Goal: Information Seeking & Learning: Learn about a topic

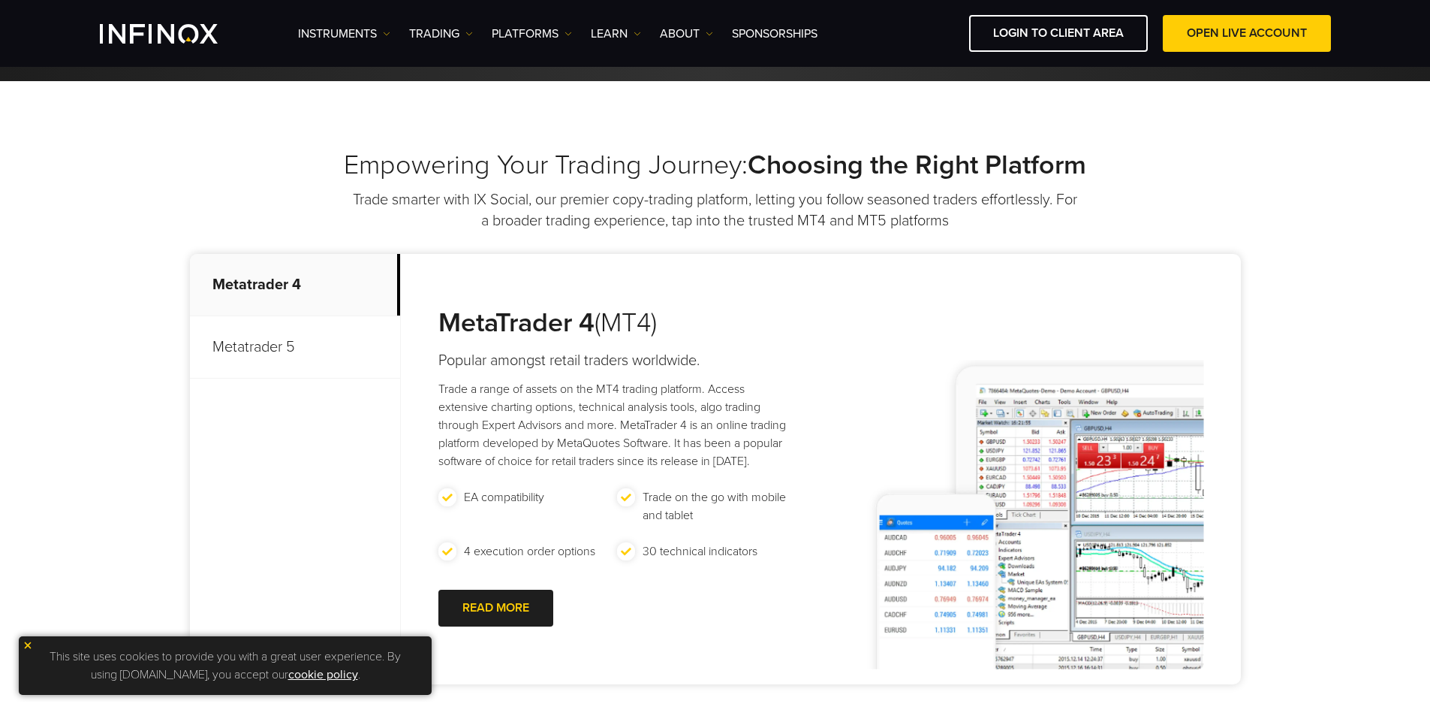
scroll to position [495, 0]
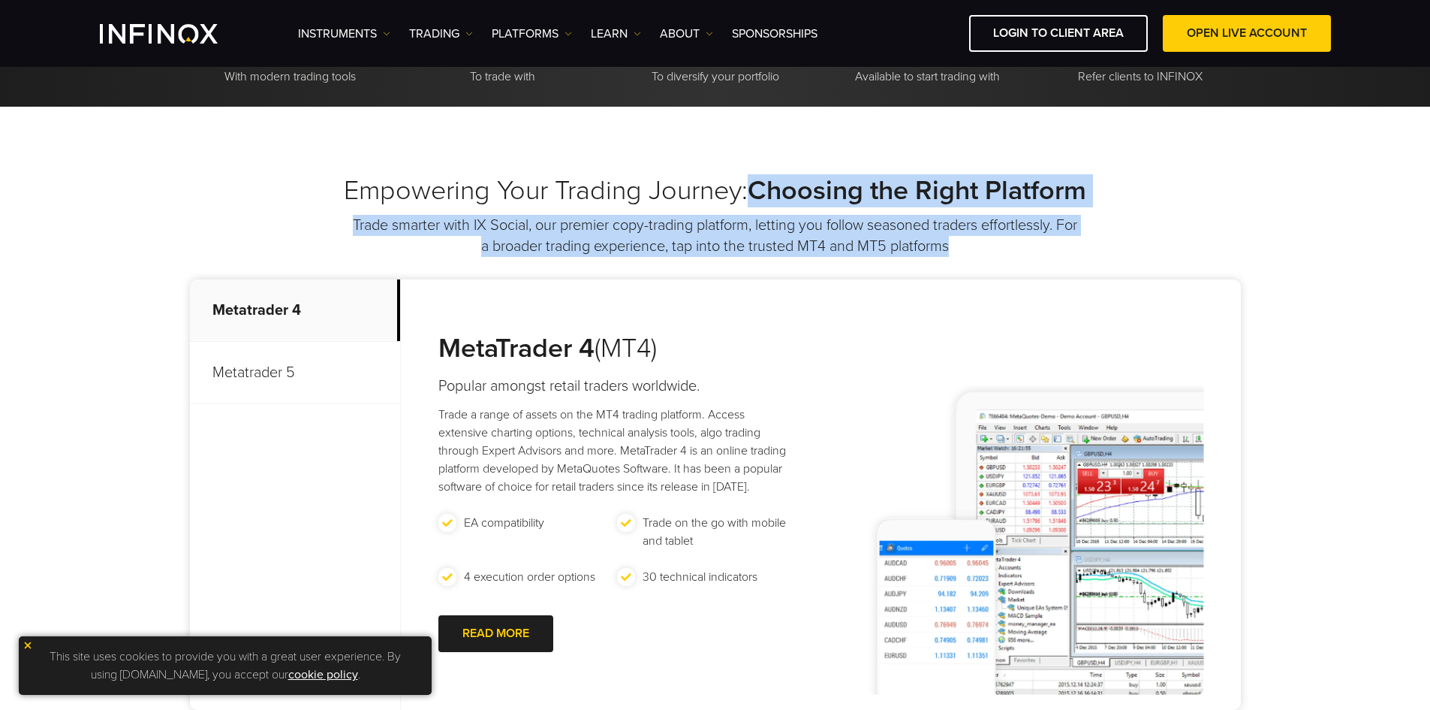
drag, startPoint x: 756, startPoint y: 188, endPoint x: 1029, endPoint y: 249, distance: 279.1
click at [707, 249] on div "Empowering Your Trading Journey: Choosing the Right Platform Trade smarter with…" at bounding box center [715, 215] width 1051 height 83
click at [707, 249] on p "Trade smarter with IX Social, our premier copy-trading platform, letting you fo…" at bounding box center [715, 236] width 728 height 42
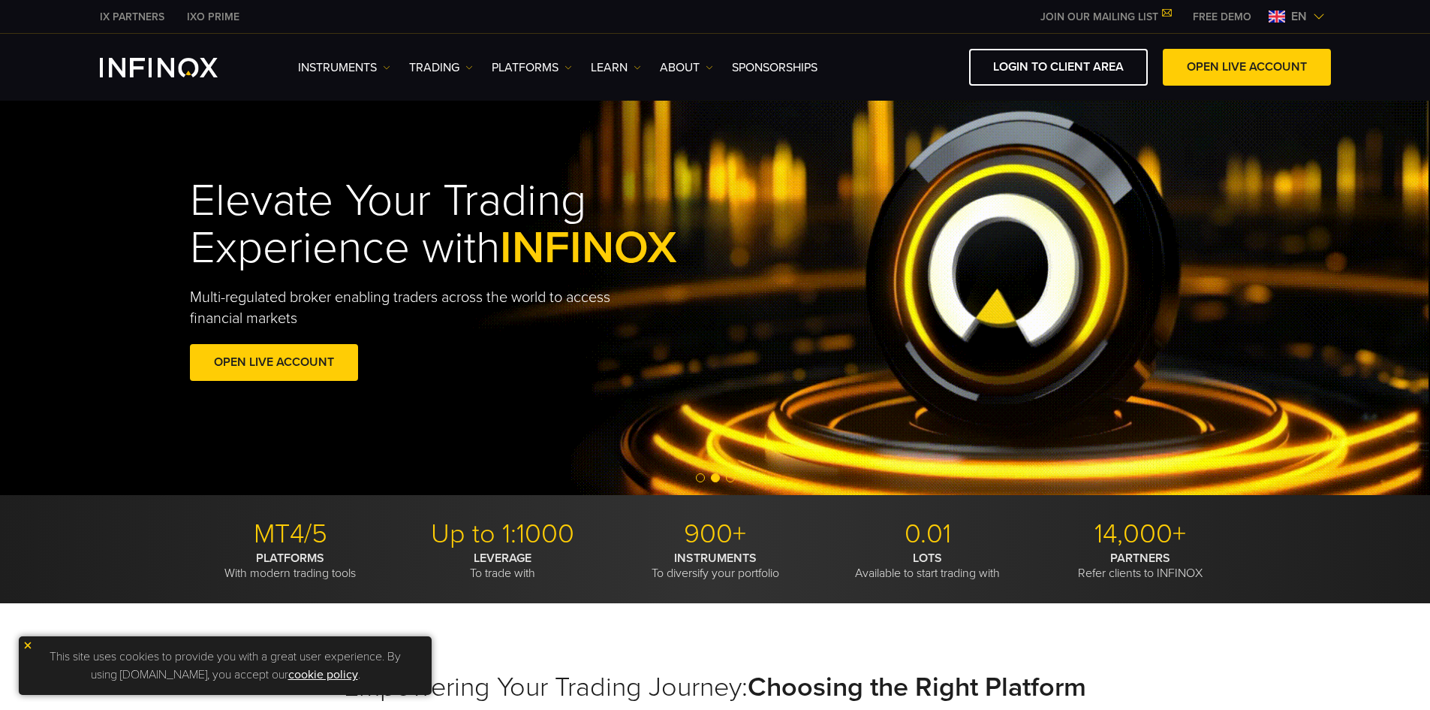
scroll to position [2, 0]
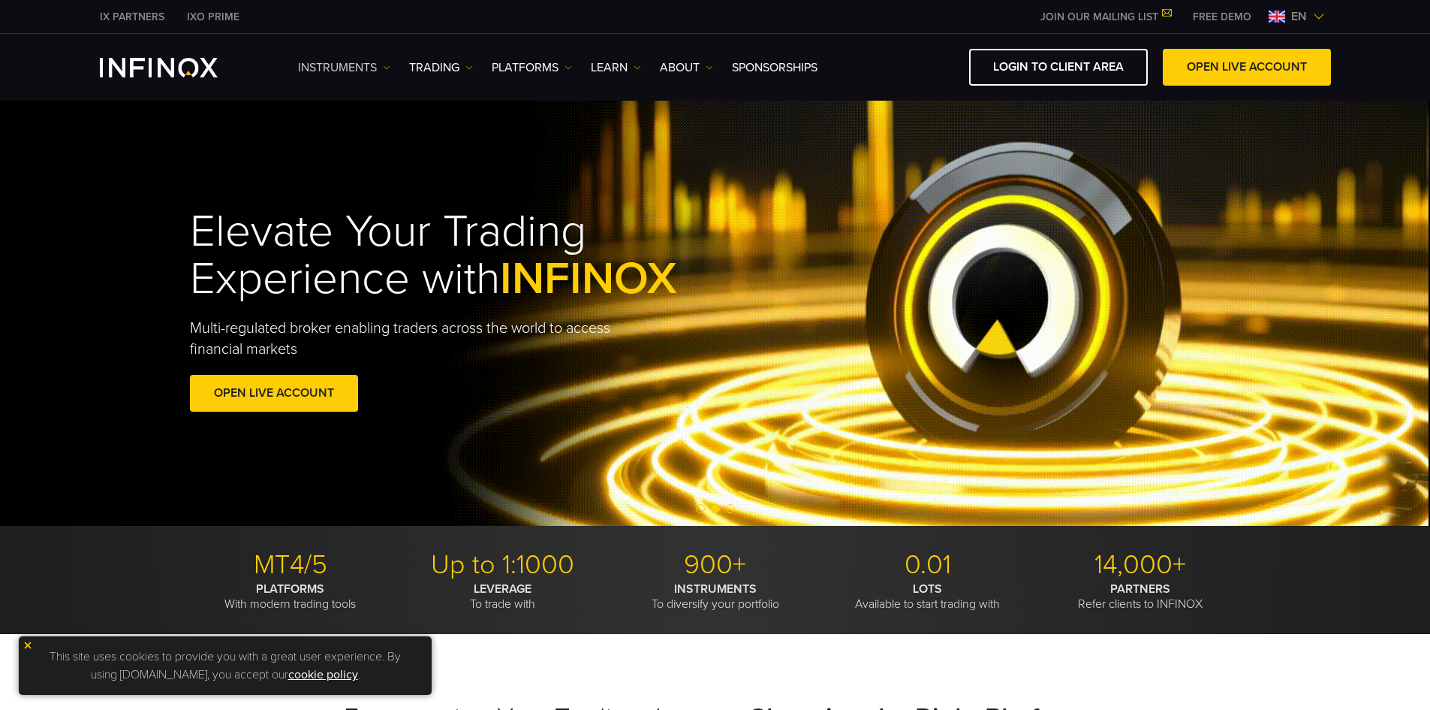
click at [358, 65] on link "Instruments" at bounding box center [344, 68] width 92 height 18
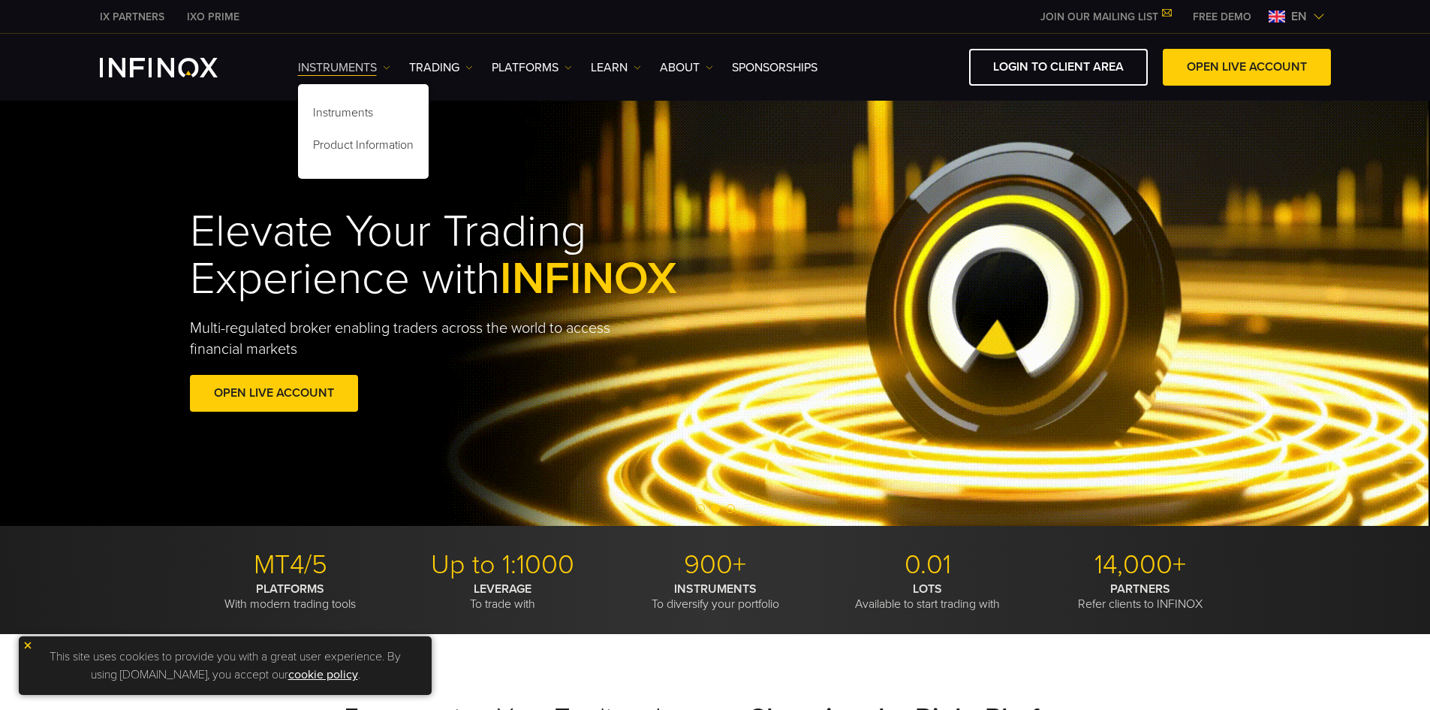
scroll to position [0, 0]
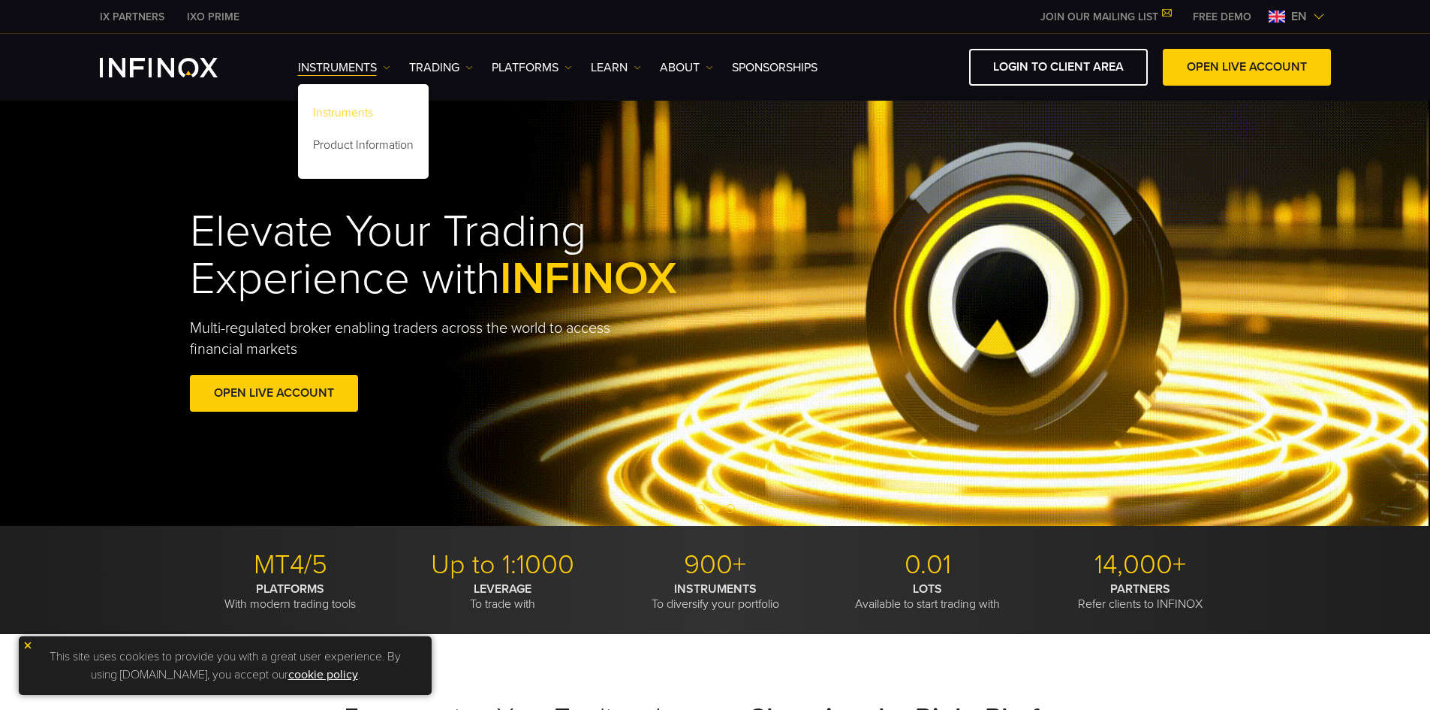
click at [389, 113] on link "Instruments" at bounding box center [363, 115] width 131 height 32
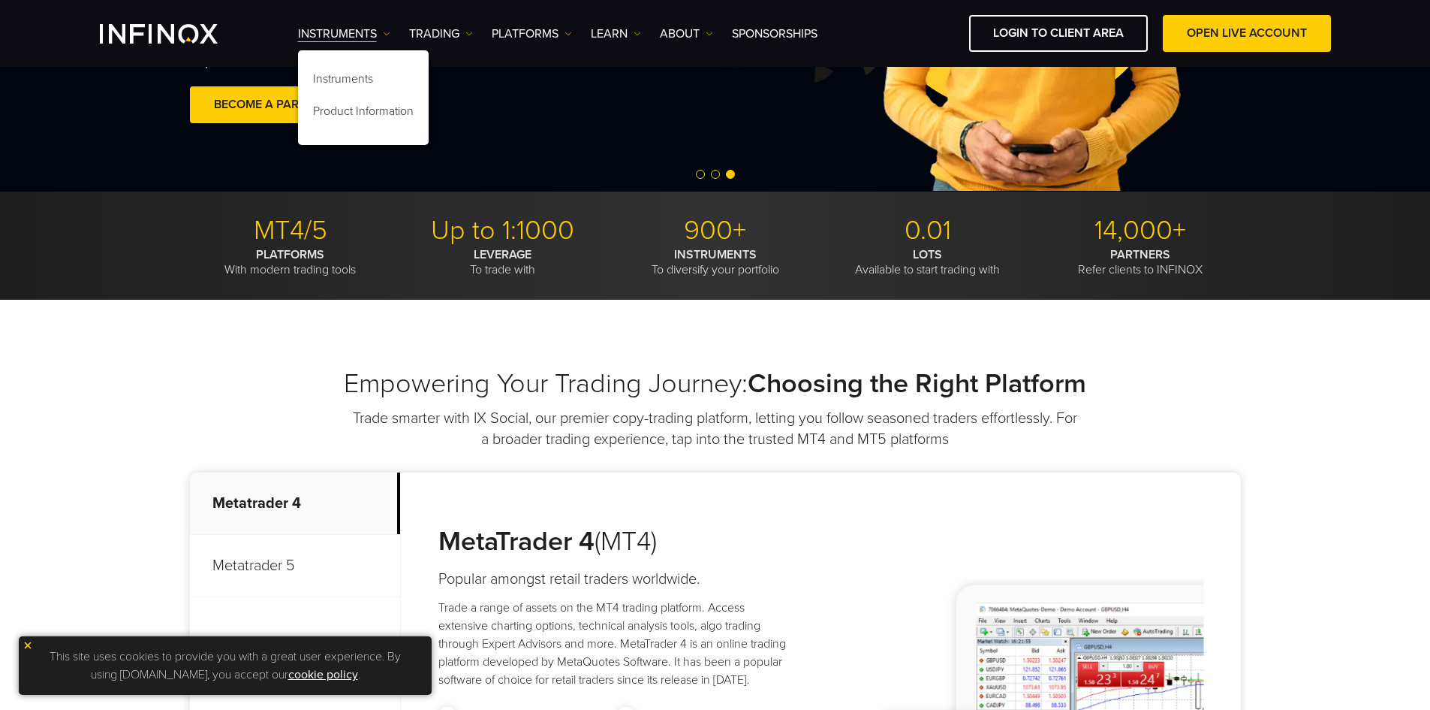
scroll to position [452, 0]
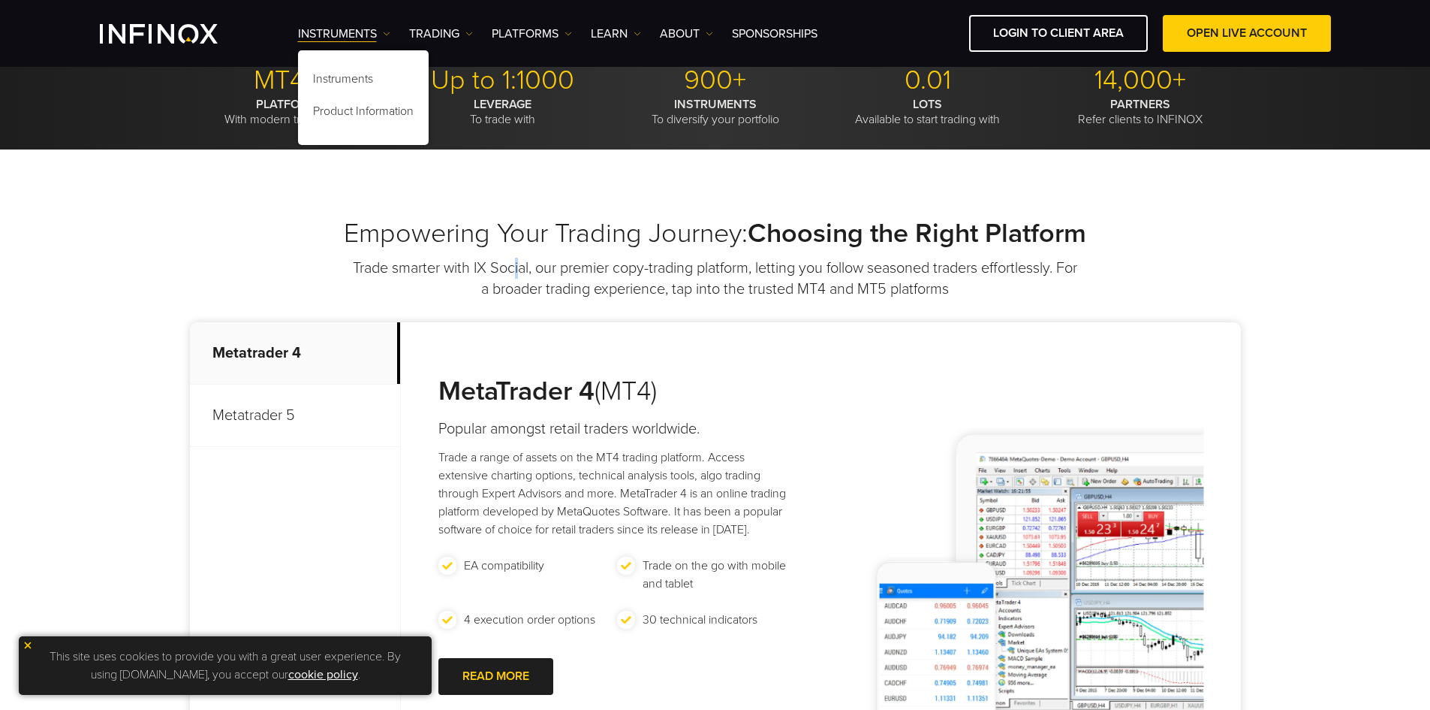
click at [524, 263] on p "Trade smarter with IX Social, our premier copy-trading platform, letting you fo…" at bounding box center [715, 279] width 728 height 42
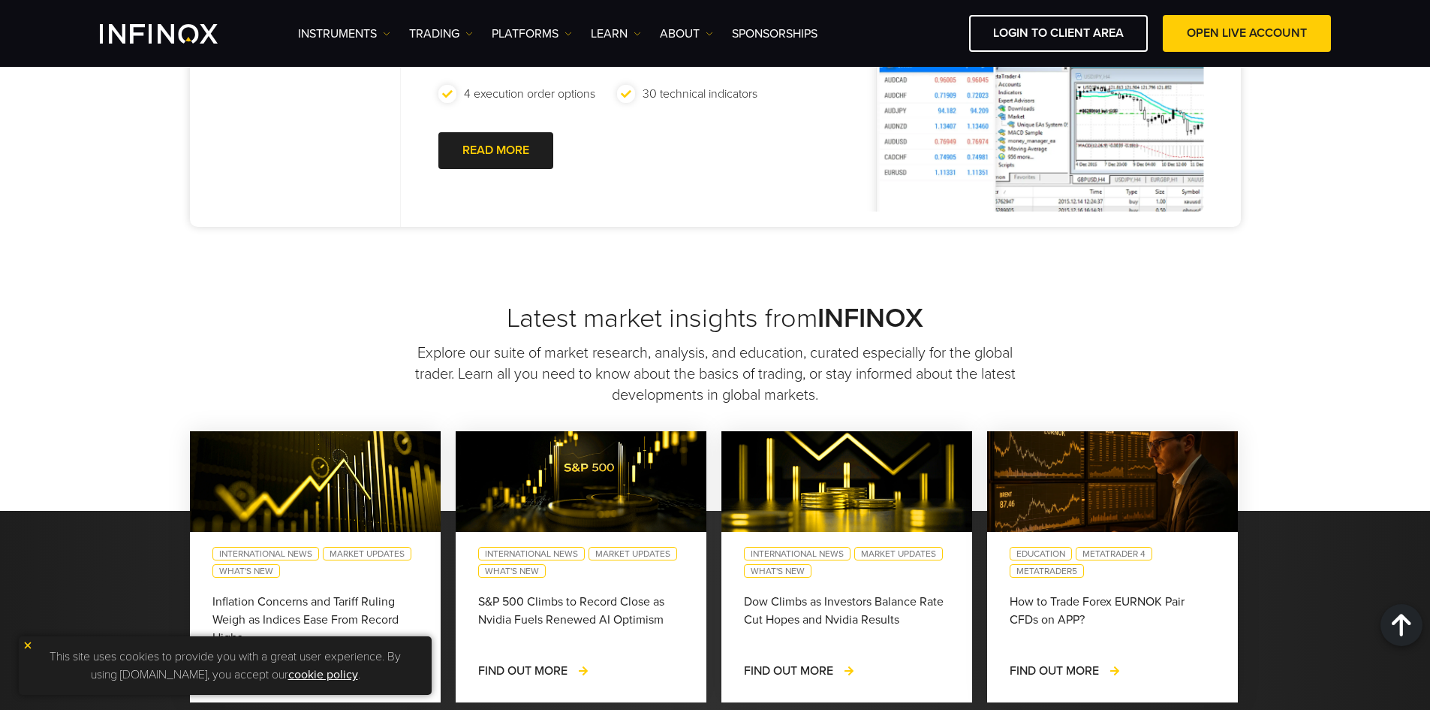
scroll to position [1053, 0]
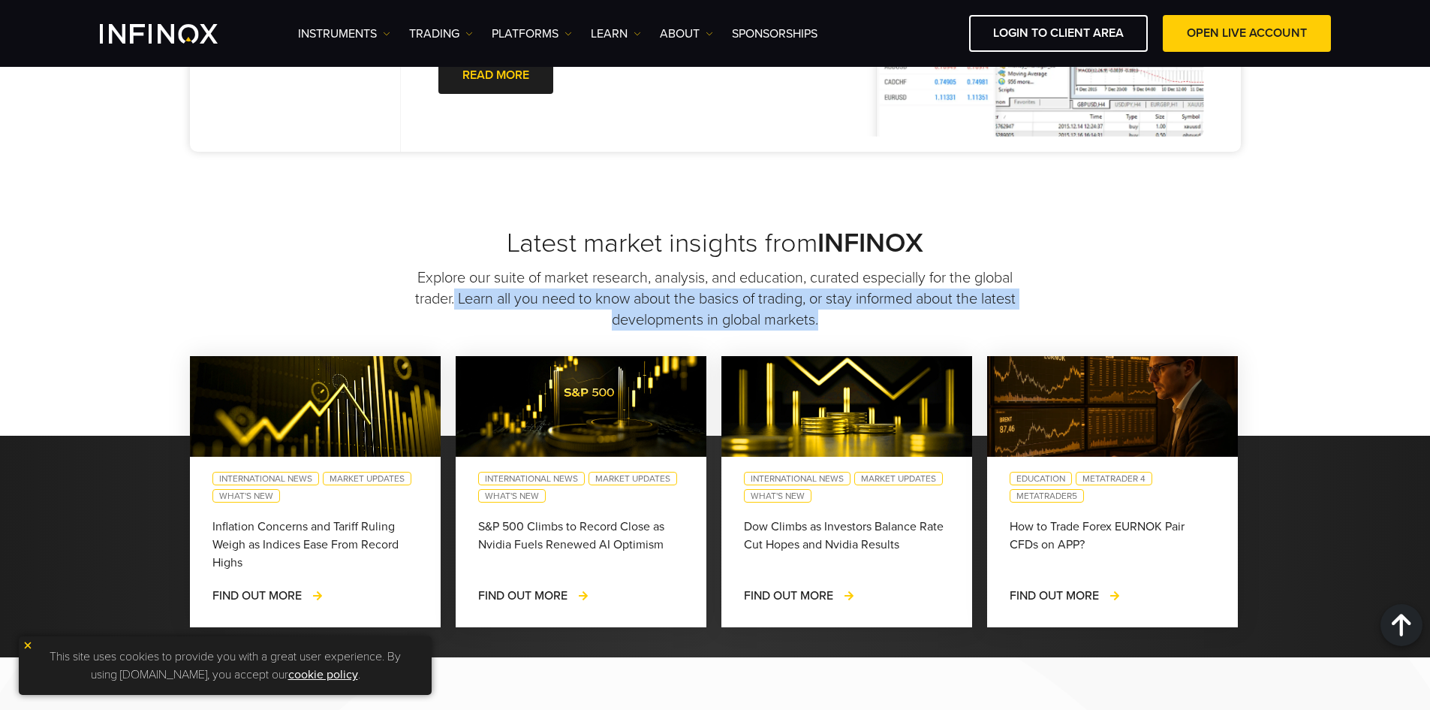
drag, startPoint x: 502, startPoint y: 292, endPoint x: 865, endPoint y: 327, distance: 364.3
click at [707, 327] on p "Explore our suite of market research, analysis, and education, curated especial…" at bounding box center [715, 298] width 605 height 63
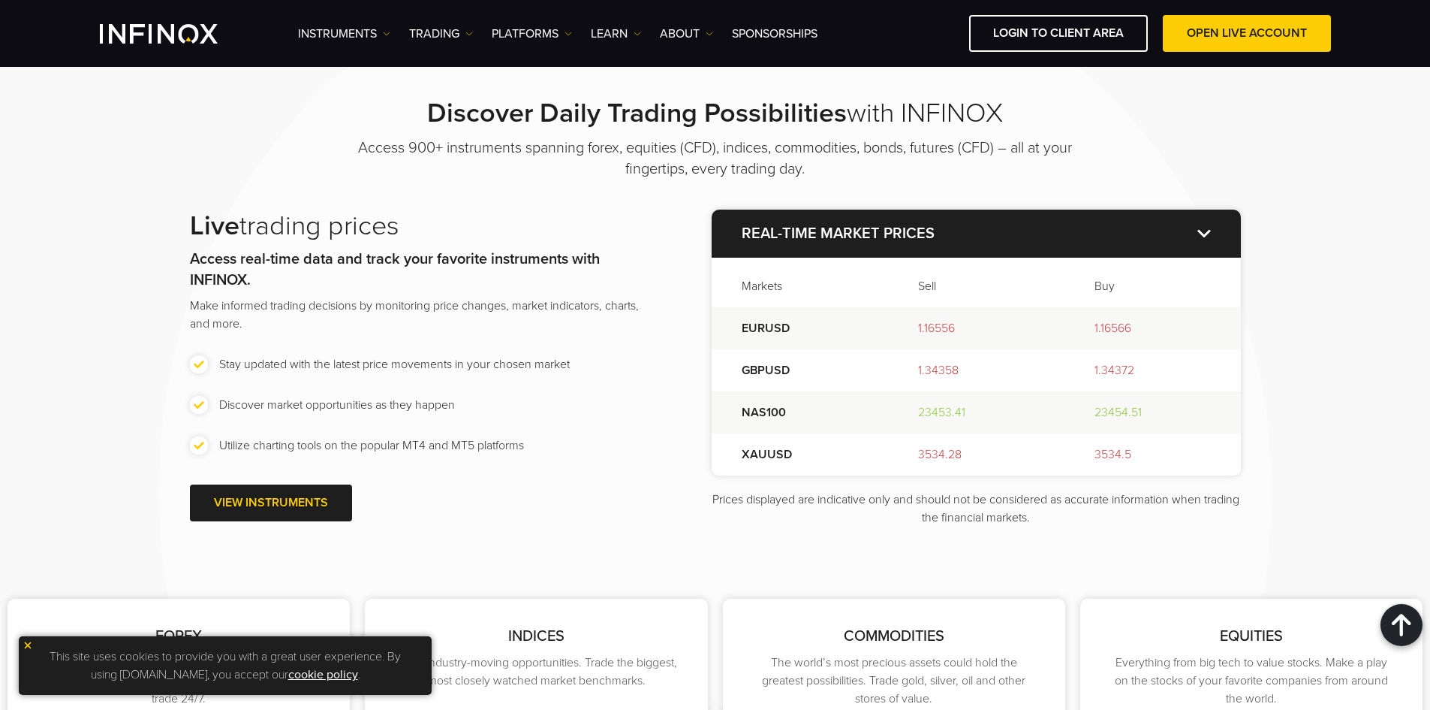
scroll to position [1729, 0]
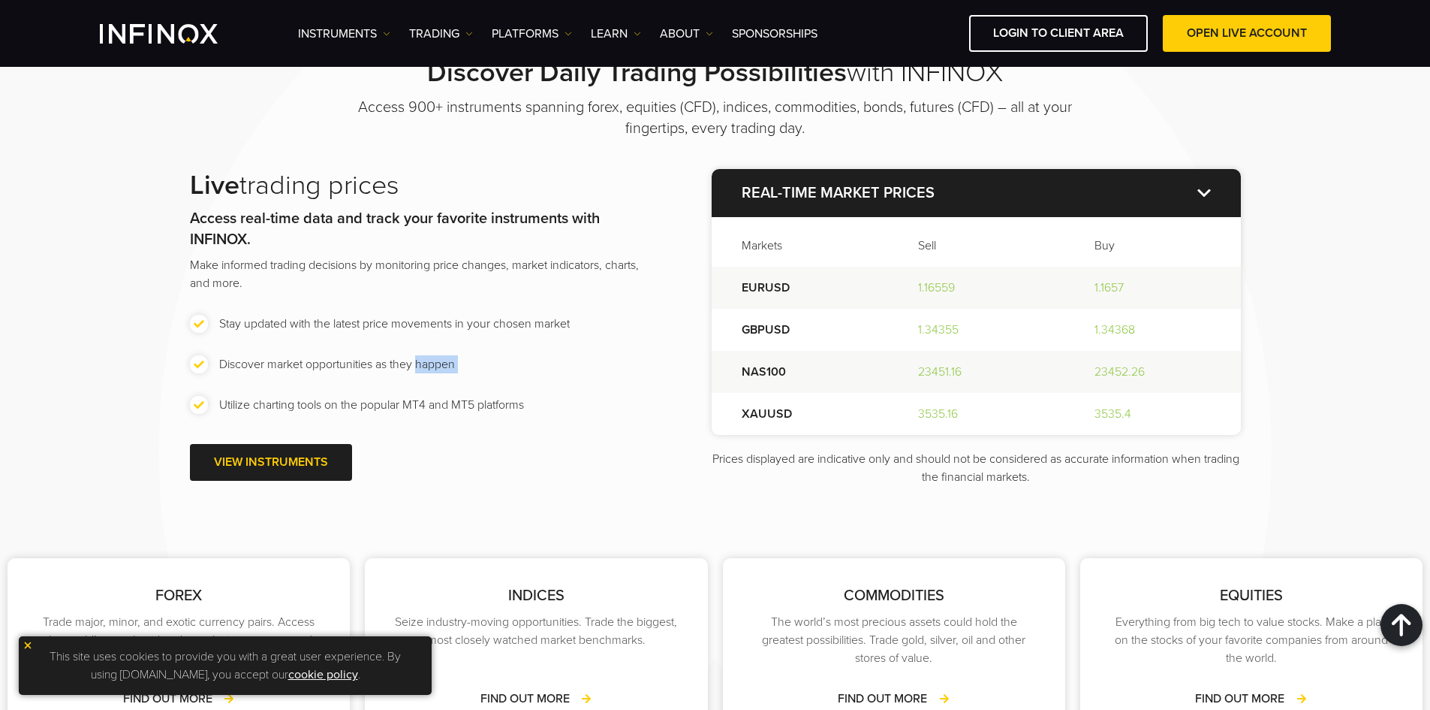
drag, startPoint x: 250, startPoint y: 366, endPoint x: 411, endPoint y: 375, distance: 160.9
click at [411, 375] on ul "Stay updated with the latest price movements in your chosen market Discover mar…" at bounding box center [421, 364] width 462 height 99
click at [436, 399] on li "Utilize charting tools on the popular MT4 and MT5 platforms" at bounding box center [421, 405] width 462 height 18
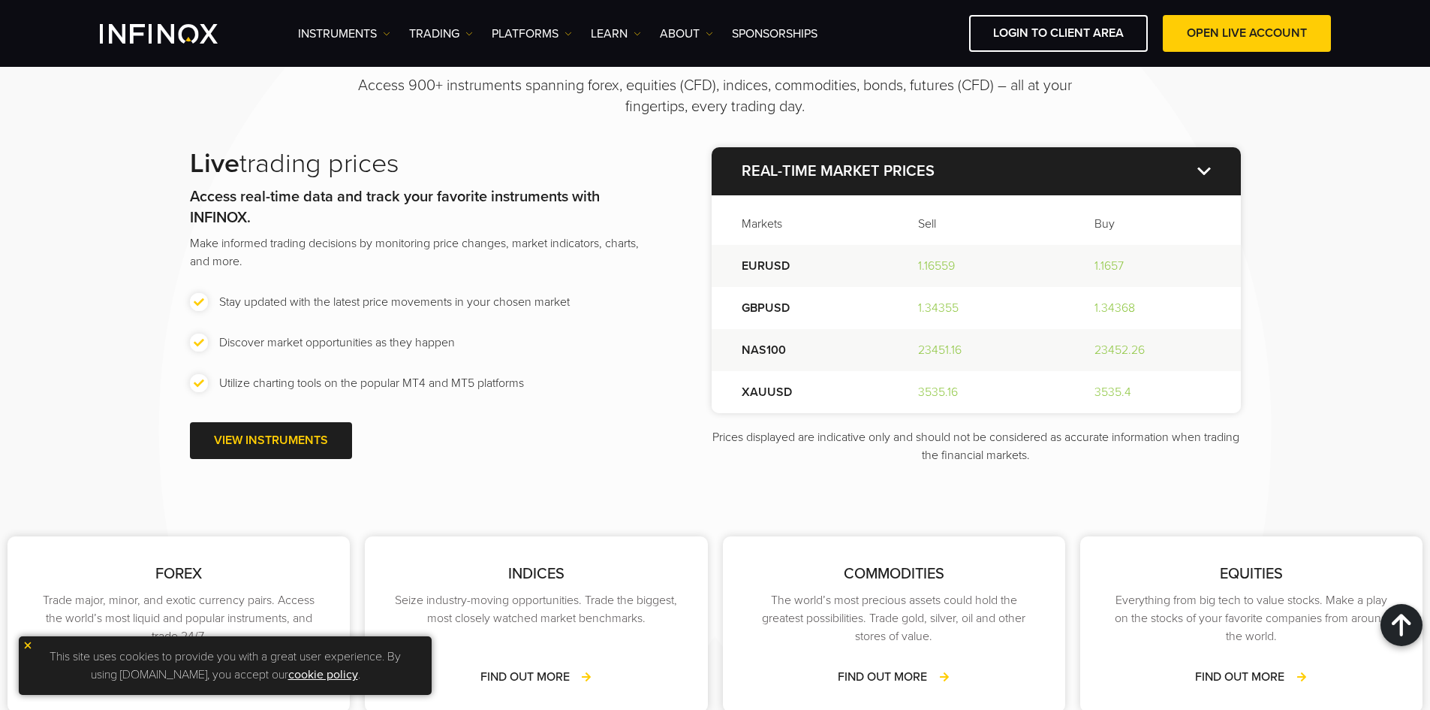
scroll to position [2029, 0]
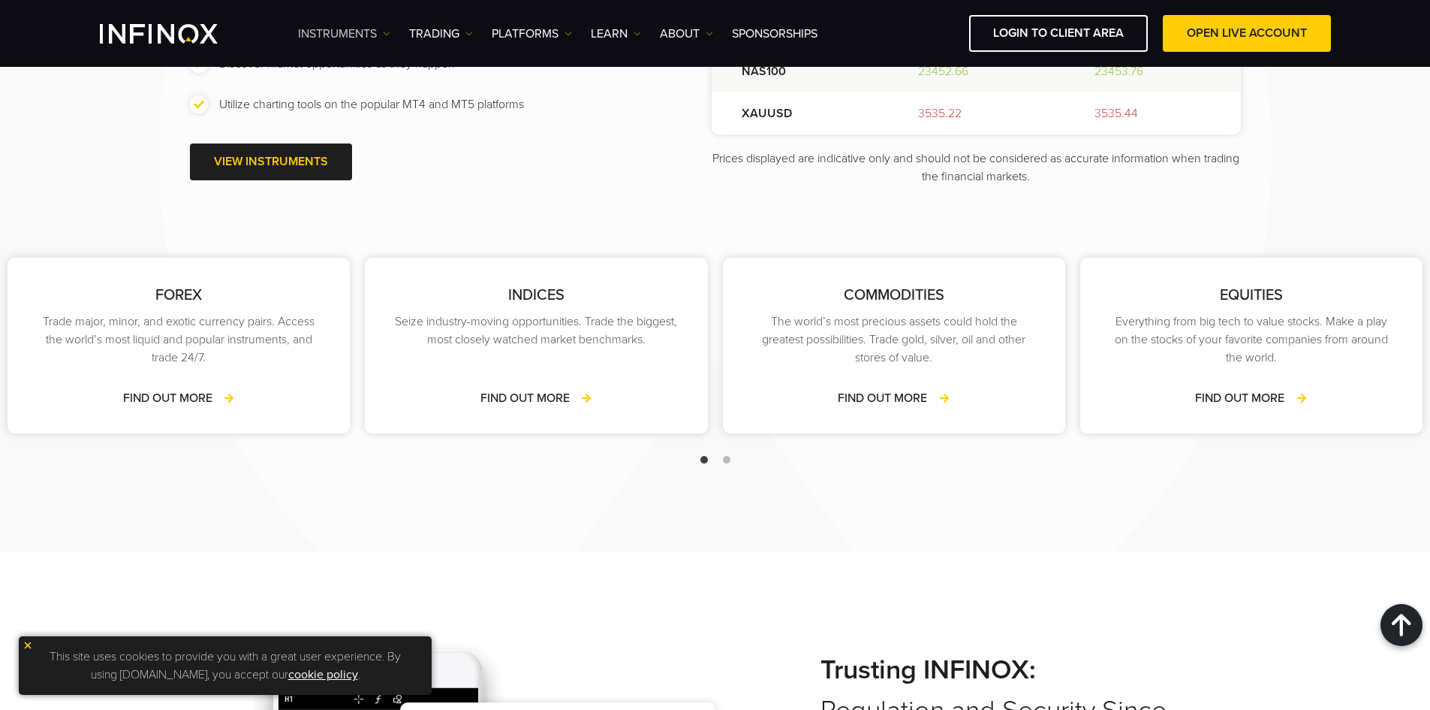
click at [379, 25] on link "Instruments" at bounding box center [344, 34] width 92 height 18
click at [437, 38] on link "TRADING" at bounding box center [441, 34] width 64 height 18
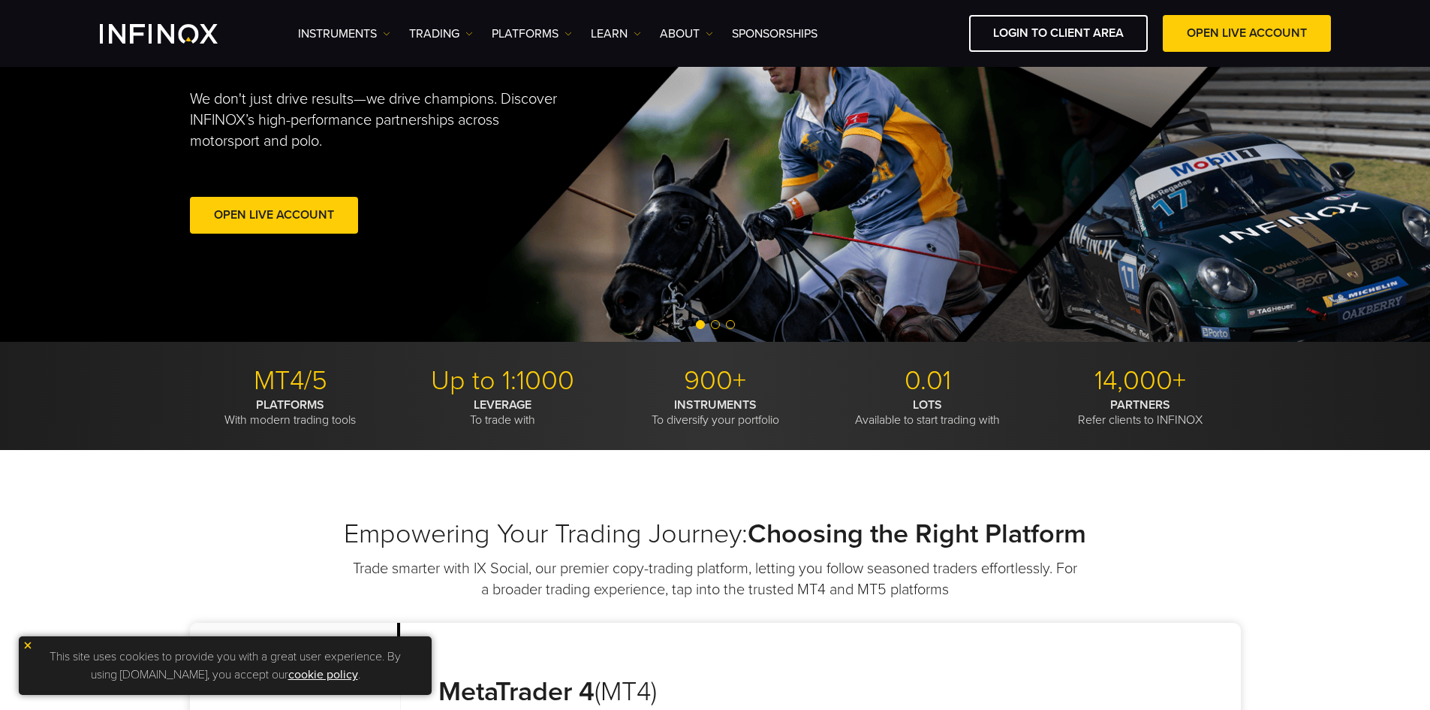
scroll to position [0, 0]
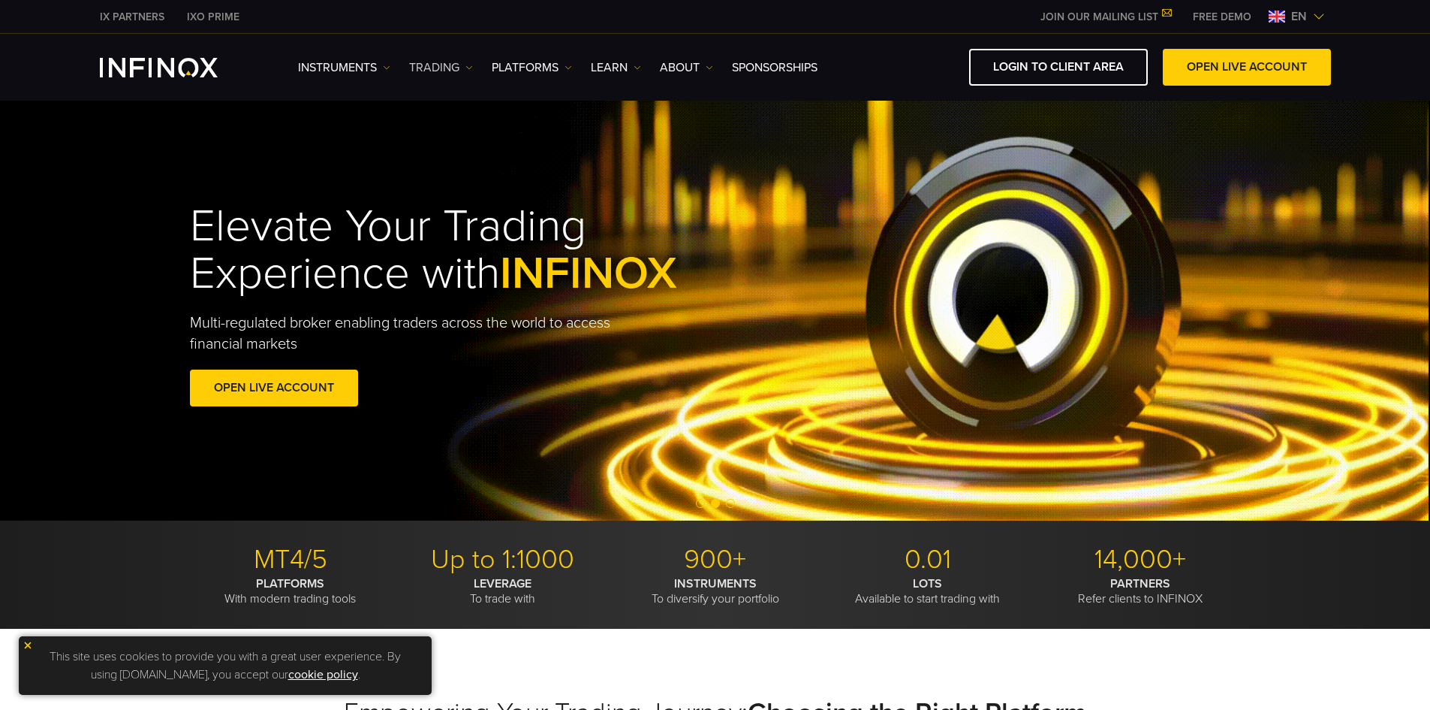
click at [438, 60] on link "TRADING" at bounding box center [441, 68] width 64 height 18
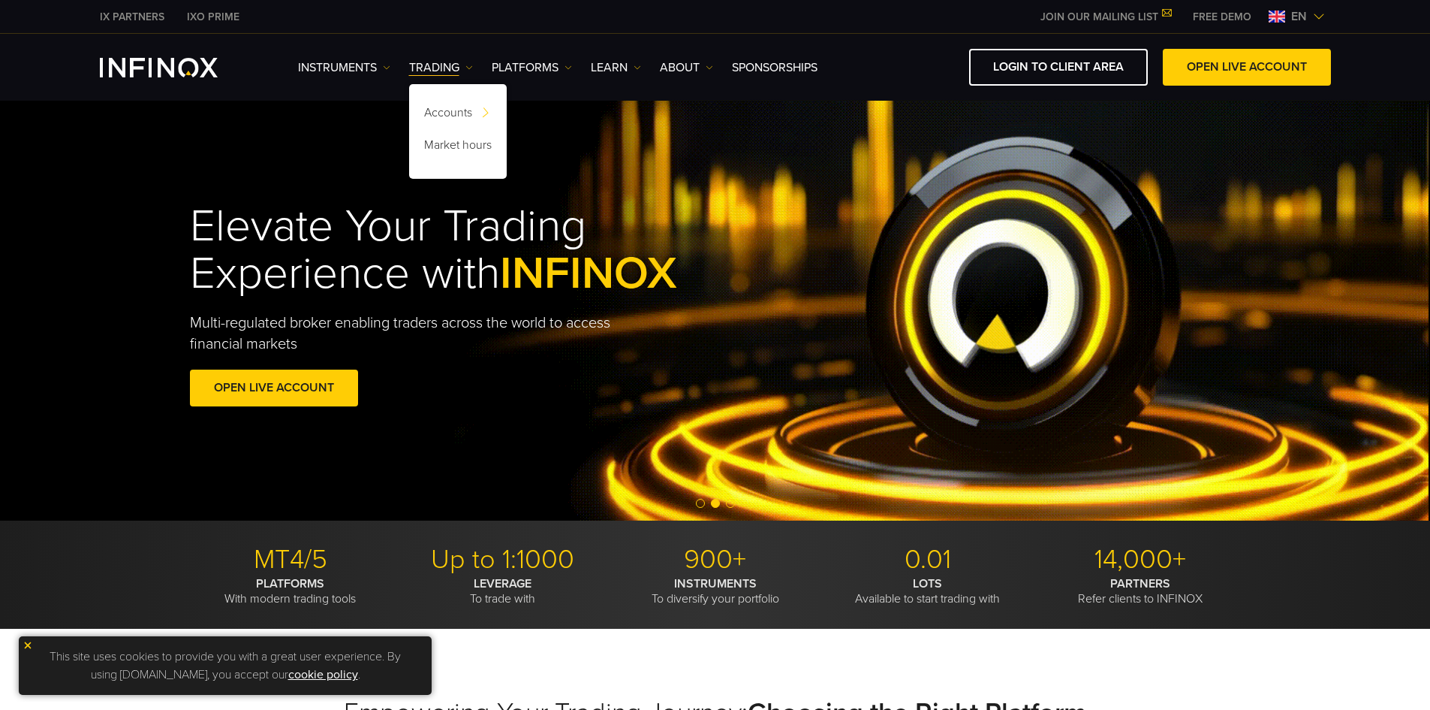
click at [267, 64] on div "Instruments Instruments Product Information TRADING DEMO" at bounding box center [715, 67] width 1231 height 37
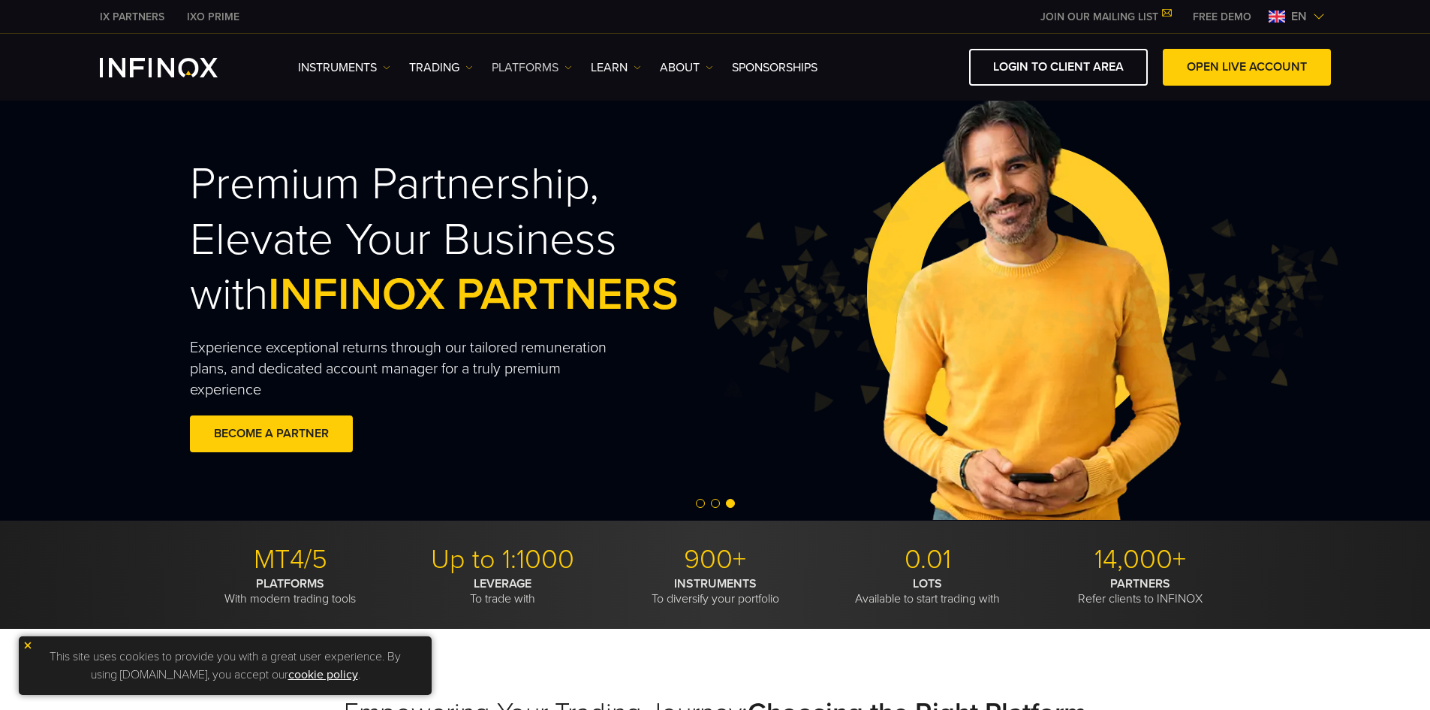
click at [560, 66] on link "PLATFORMS" at bounding box center [532, 68] width 80 height 18
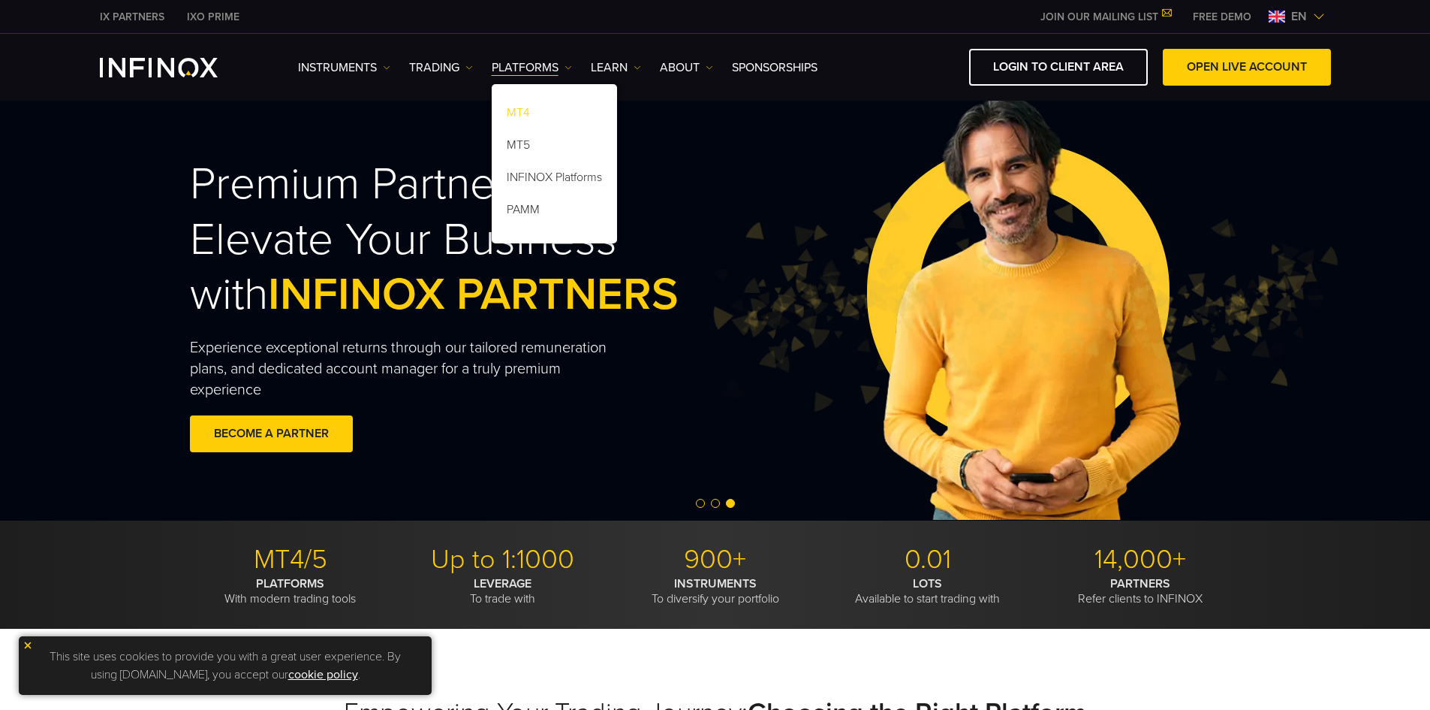
click at [532, 106] on link "MT4" at bounding box center [554, 115] width 125 height 32
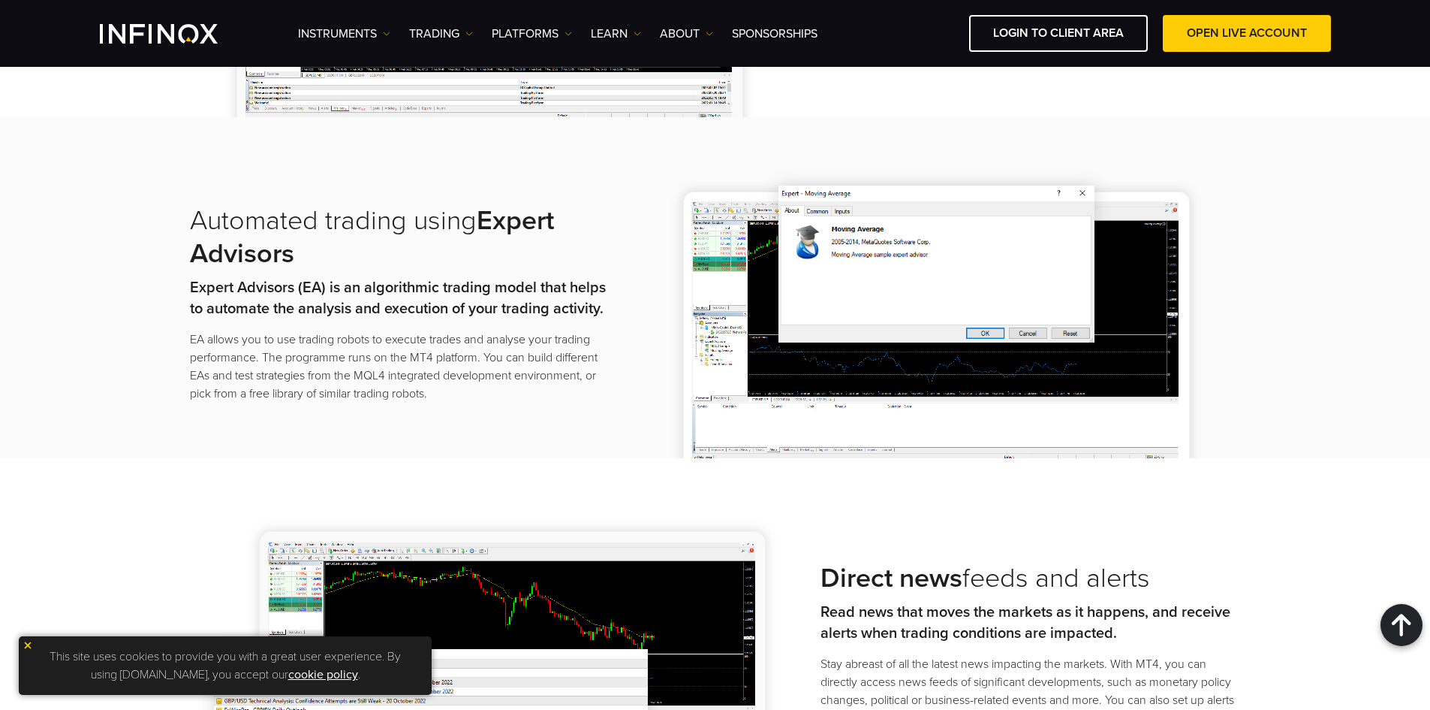
scroll to position [1652, 0]
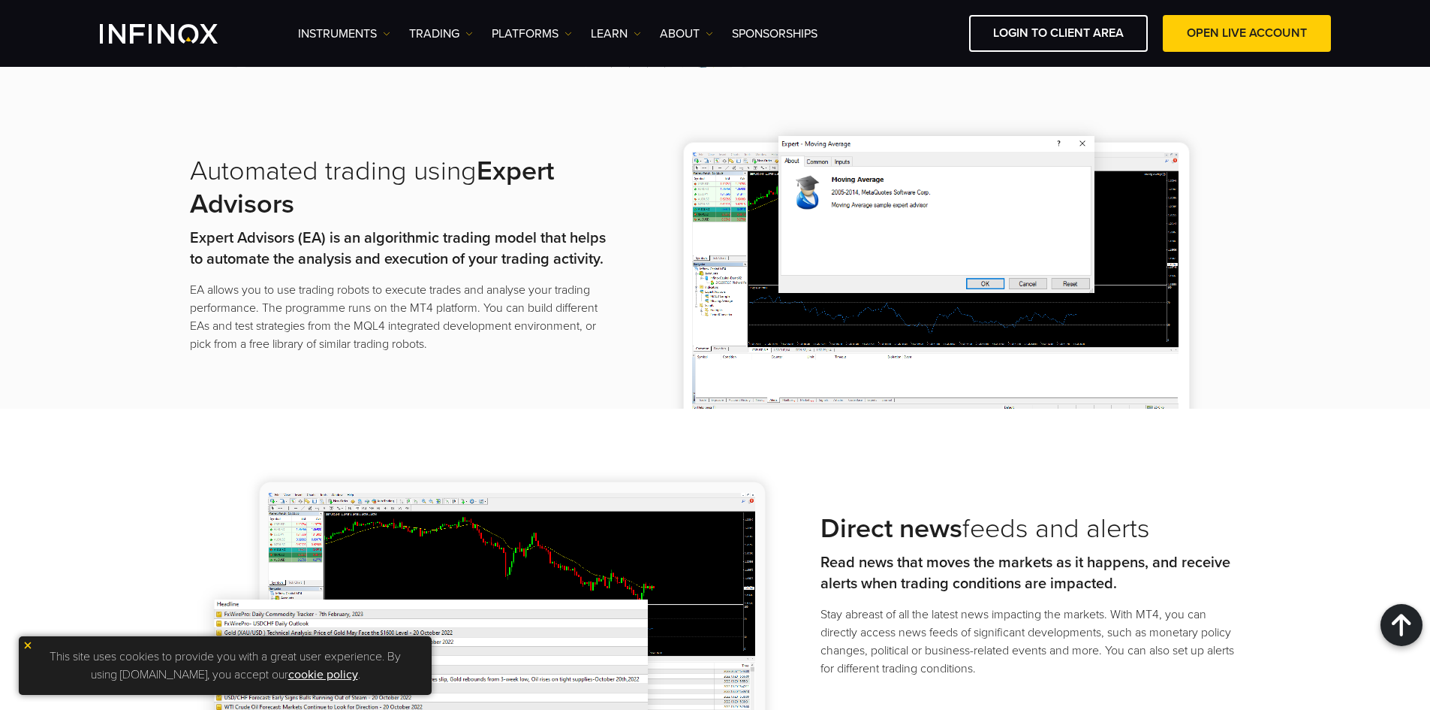
click at [508, 43] on div "Instruments Instruments Product Information TRADING Accounts" at bounding box center [814, 33] width 1033 height 37
click at [541, 20] on div "Instruments Instruments Product Information TRADING Accounts" at bounding box center [814, 33] width 1033 height 37
click at [538, 40] on link "PLATFORMS" at bounding box center [532, 34] width 80 height 18
click at [530, 89] on link "MT4" at bounding box center [554, 81] width 125 height 32
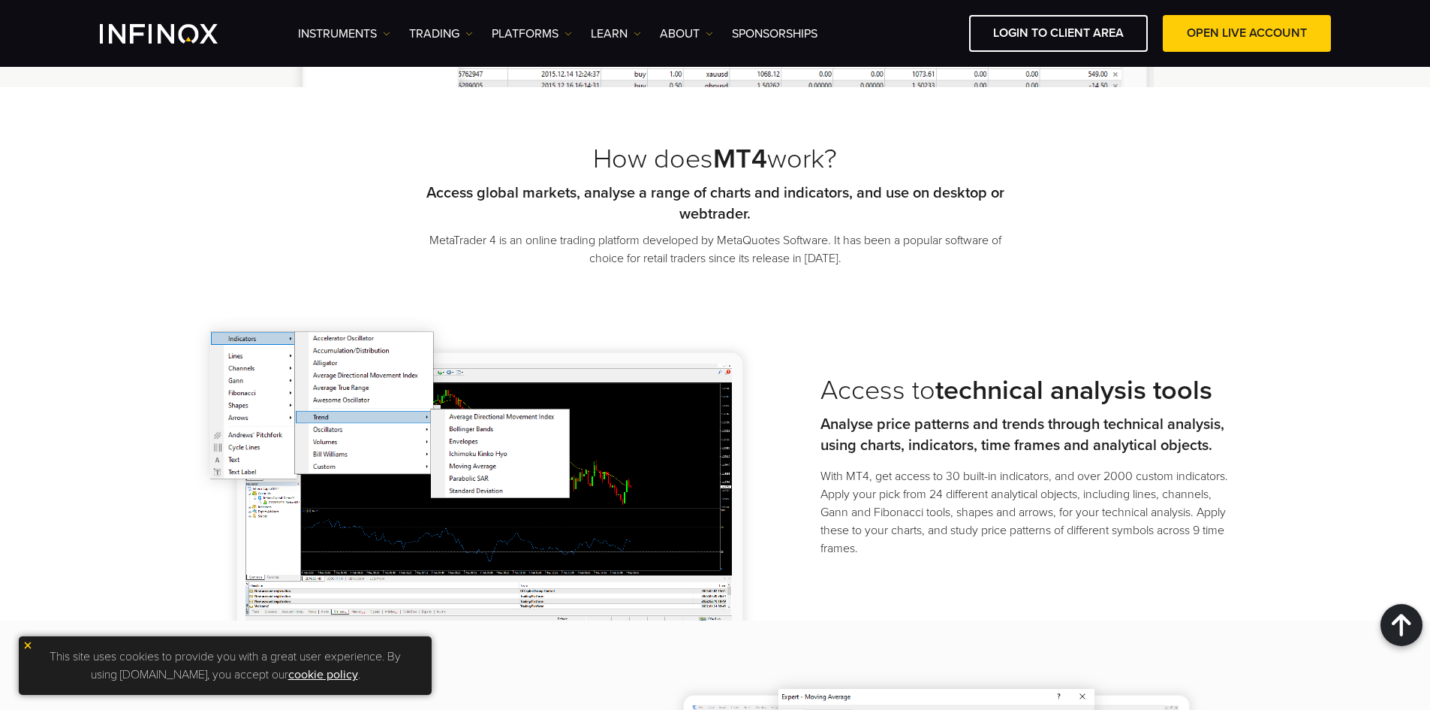
scroll to position [1126, 0]
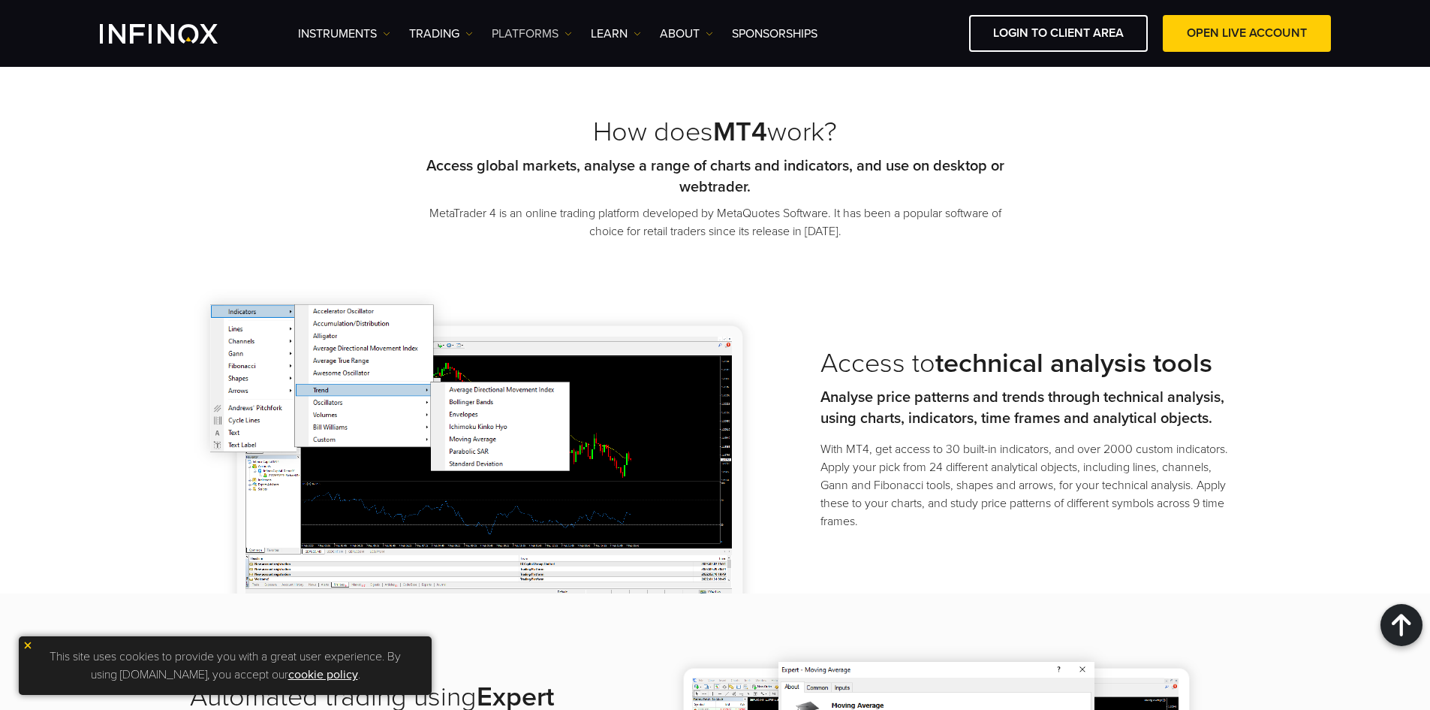
click at [545, 34] on link "PLATFORMS" at bounding box center [532, 34] width 80 height 18
click at [440, 29] on link "TRADING" at bounding box center [441, 34] width 64 height 18
click at [378, 34] on link "Instruments" at bounding box center [344, 34] width 92 height 18
click at [361, 74] on link "Instruments" at bounding box center [363, 81] width 131 height 32
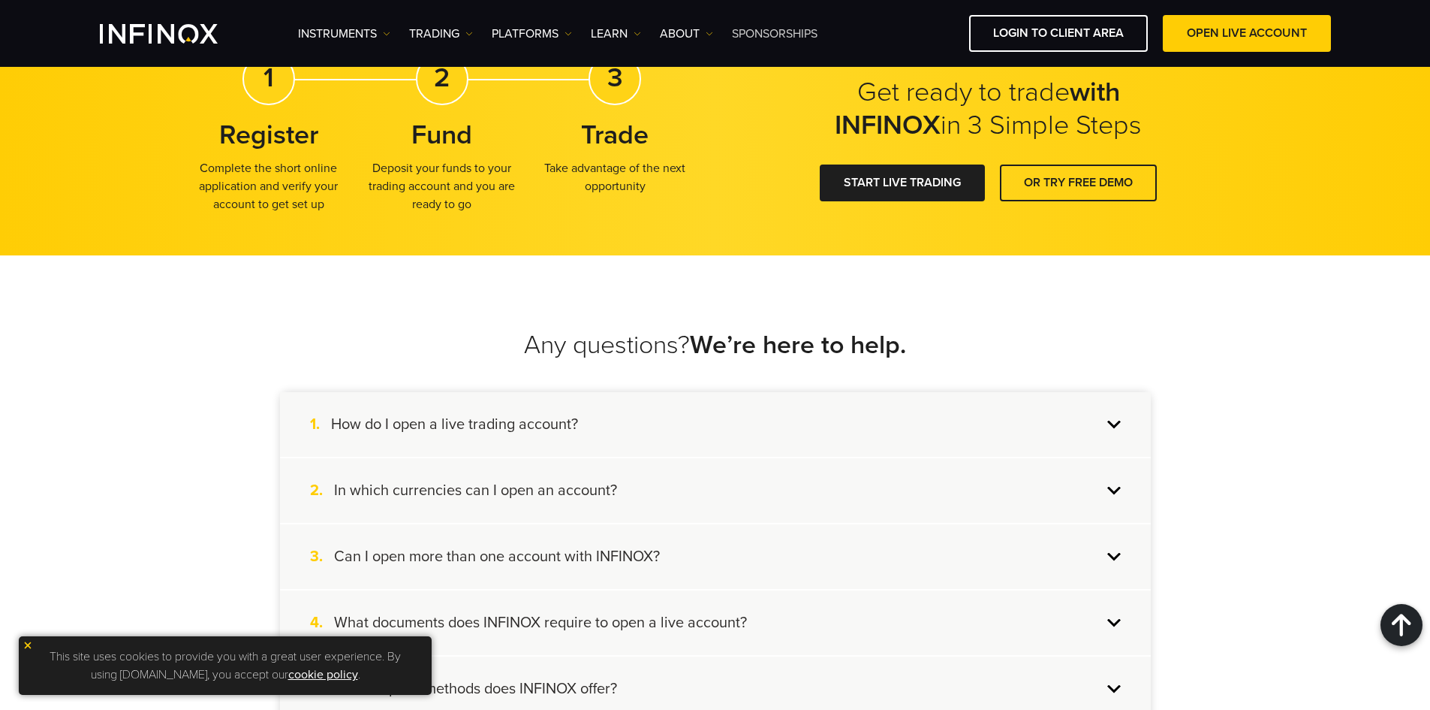
scroll to position [1552, 0]
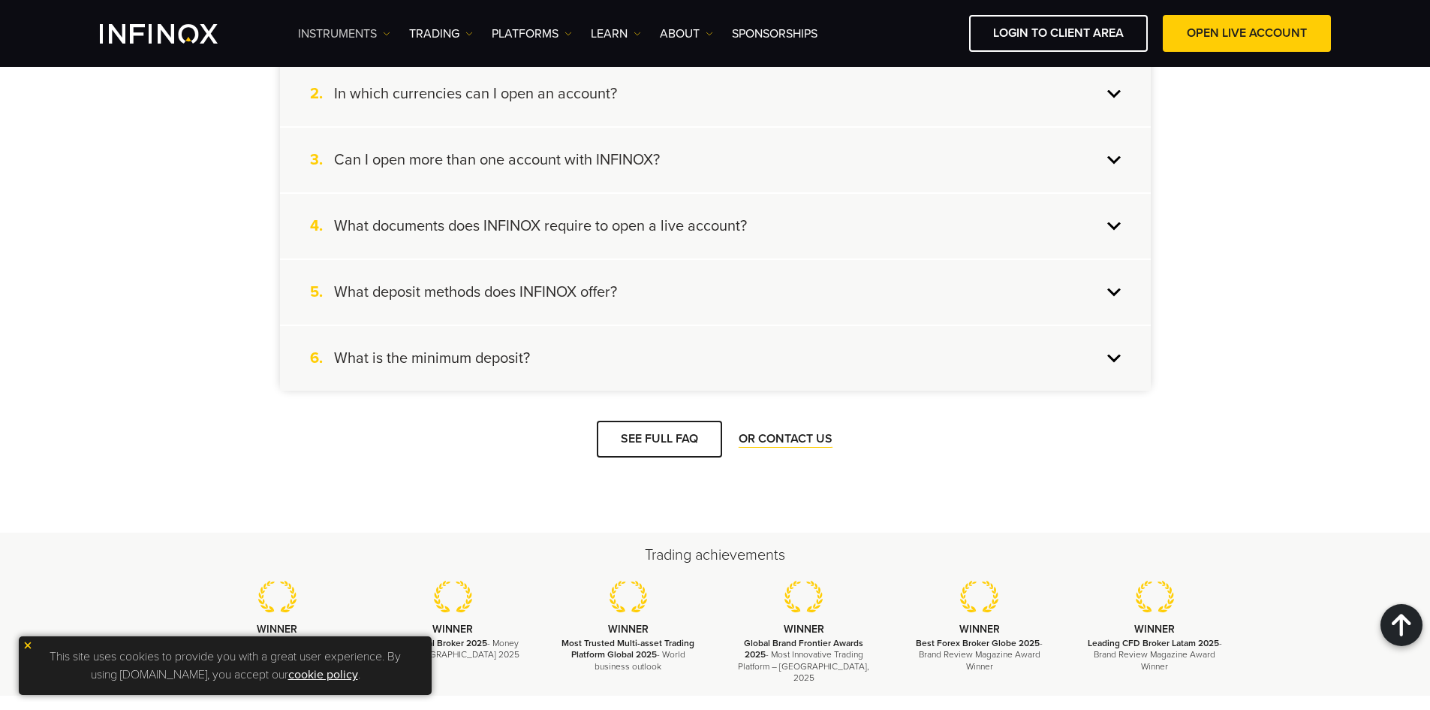
click at [372, 27] on link "Instruments" at bounding box center [344, 34] width 92 height 18
click at [400, 91] on link "Instruments" at bounding box center [363, 81] width 131 height 32
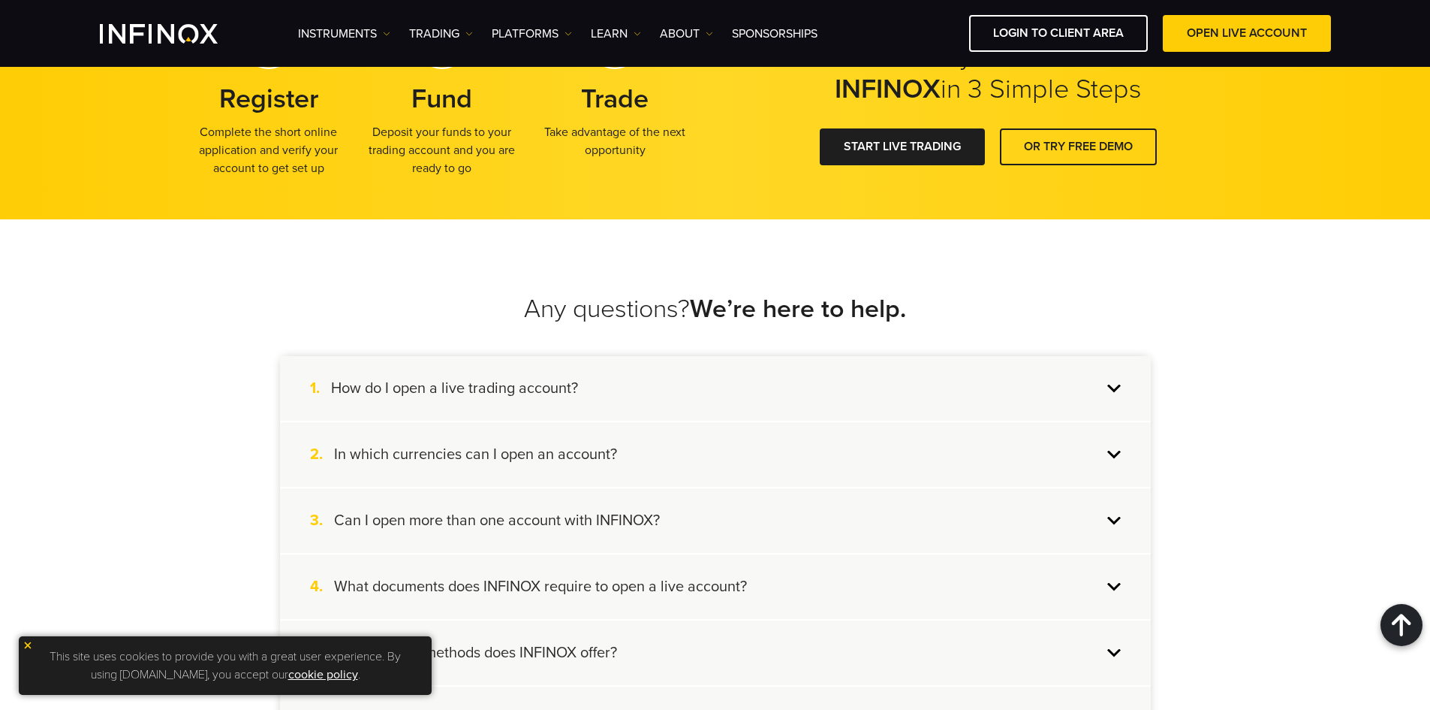
scroll to position [1276, 0]
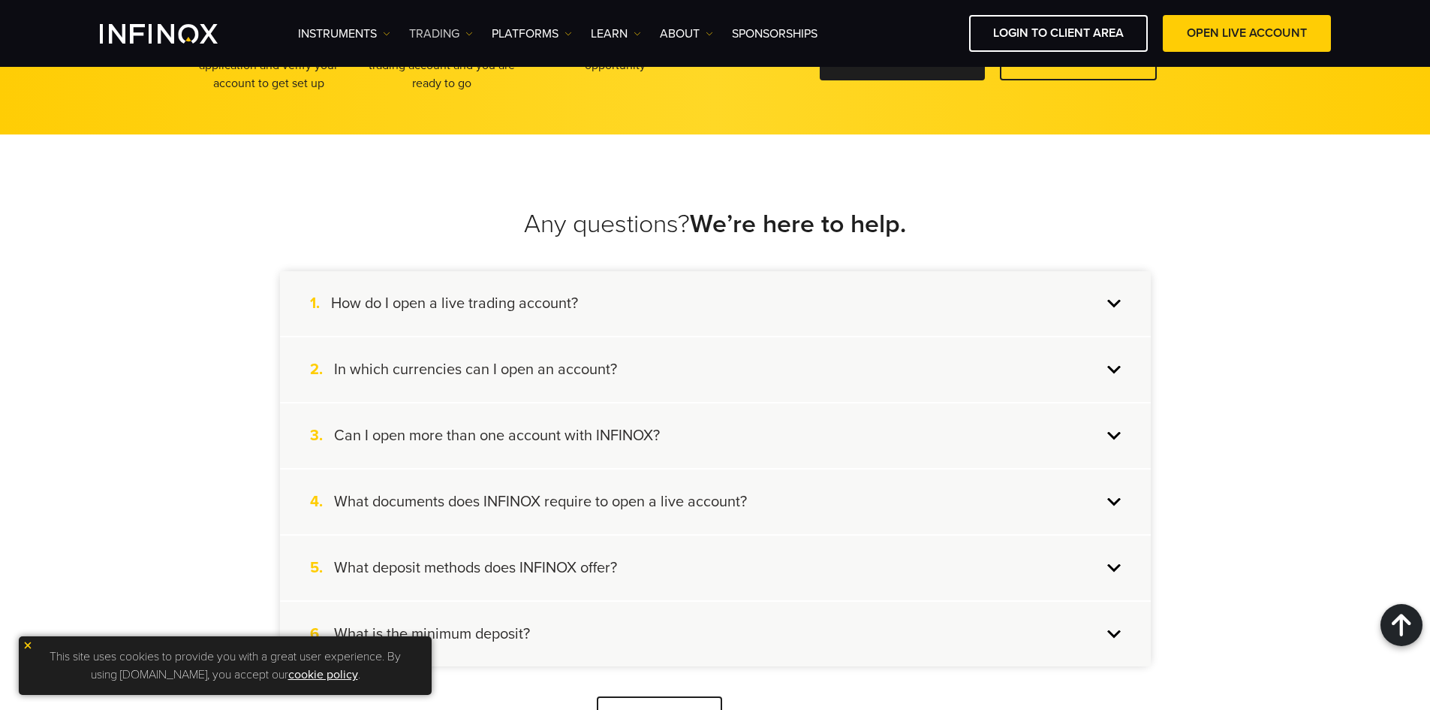
click at [466, 35] on img at bounding box center [470, 34] width 8 height 8
click at [551, 38] on link "PLATFORMS" at bounding box center [532, 34] width 80 height 18
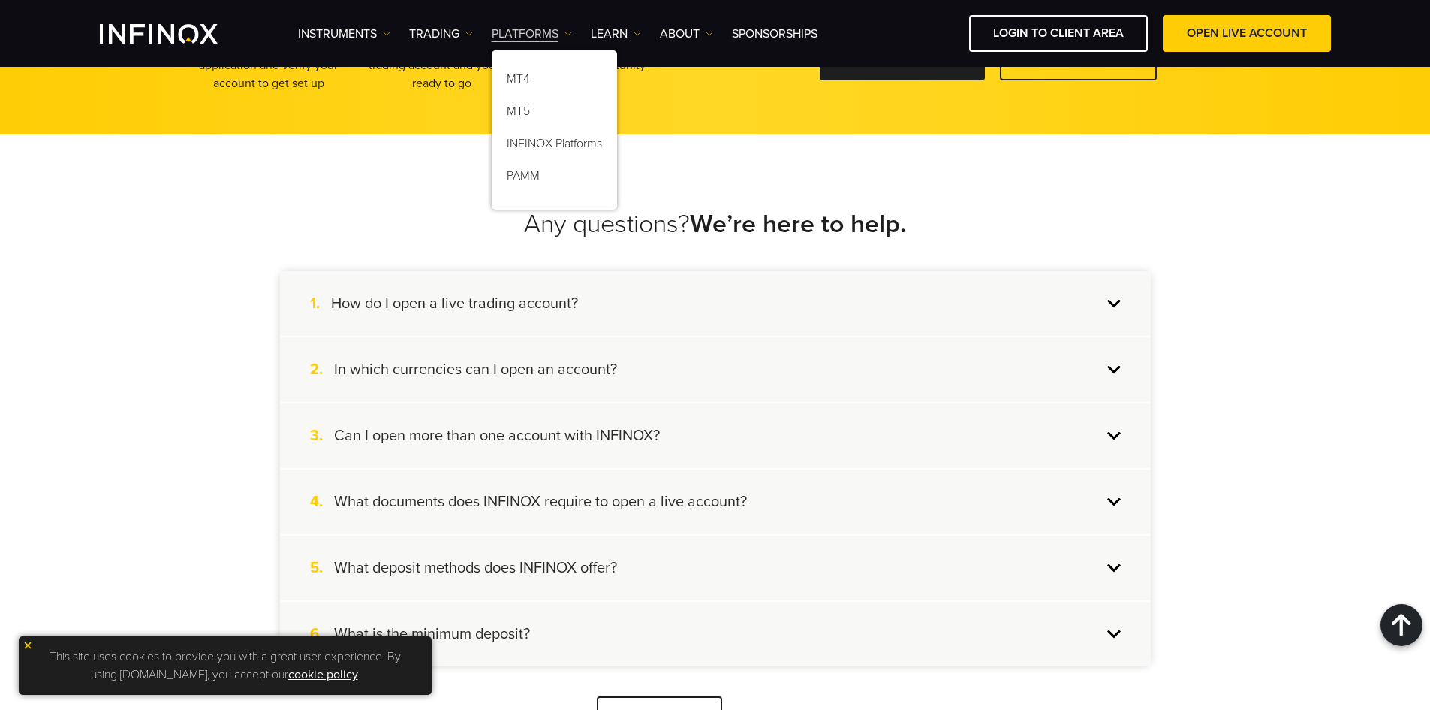
click at [543, 36] on link "PLATFORMS" at bounding box center [532, 34] width 80 height 18
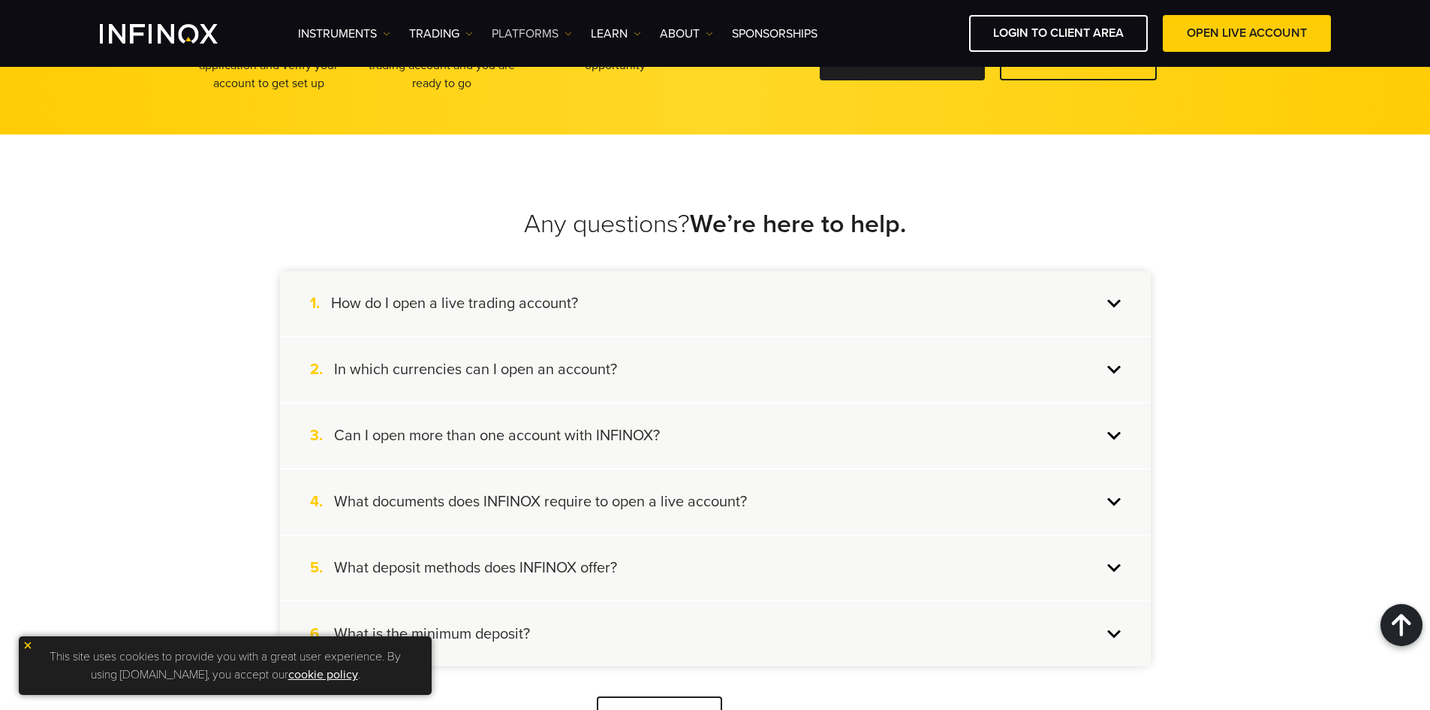
click at [539, 32] on link "PLATFORMS" at bounding box center [532, 34] width 80 height 18
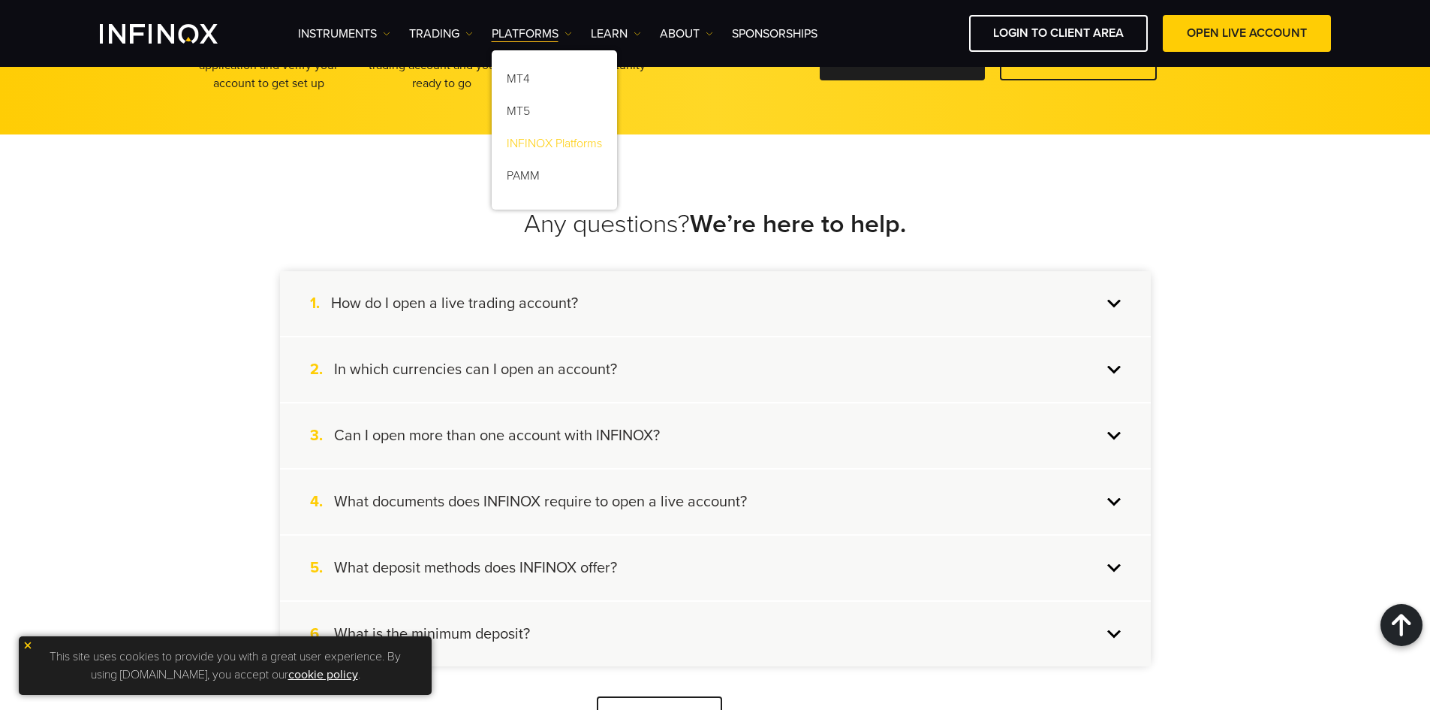
click at [544, 139] on link "INFINOX Platforms" at bounding box center [554, 146] width 125 height 32
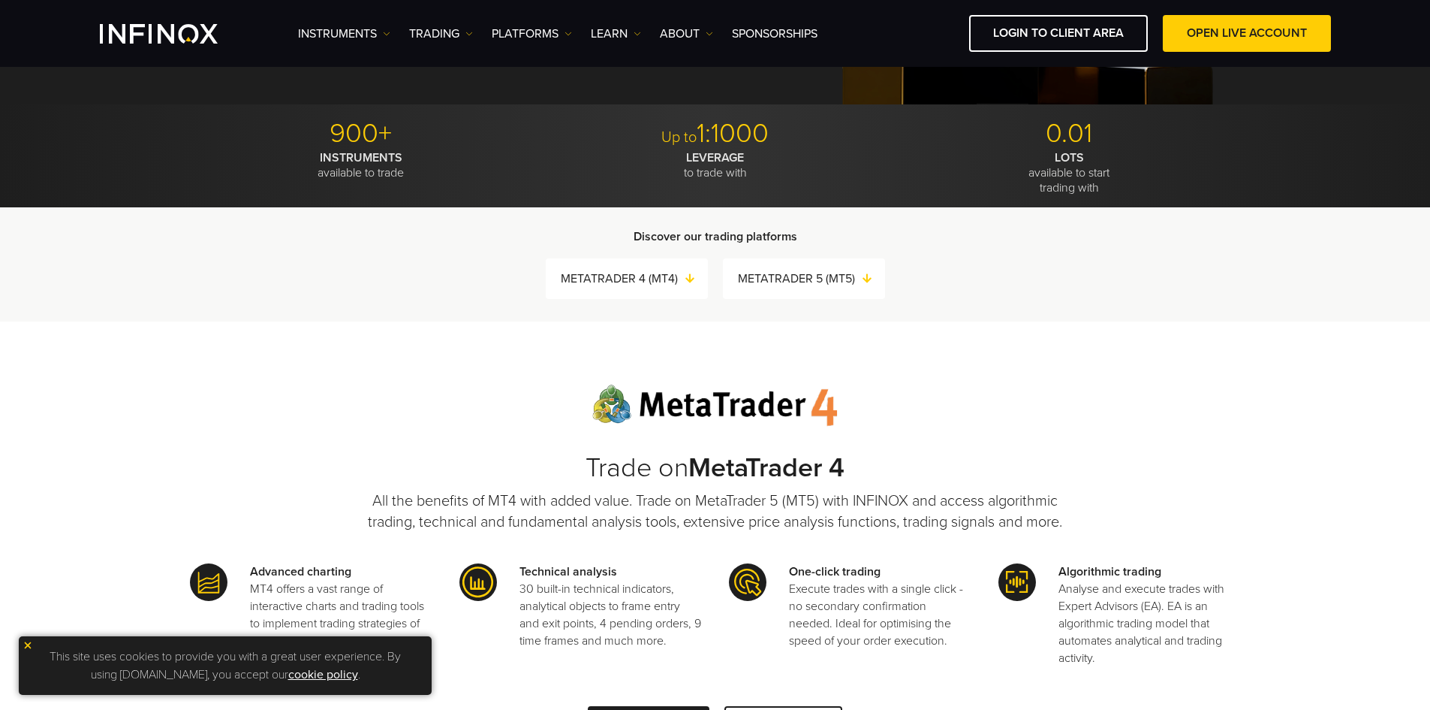
scroll to position [375, 0]
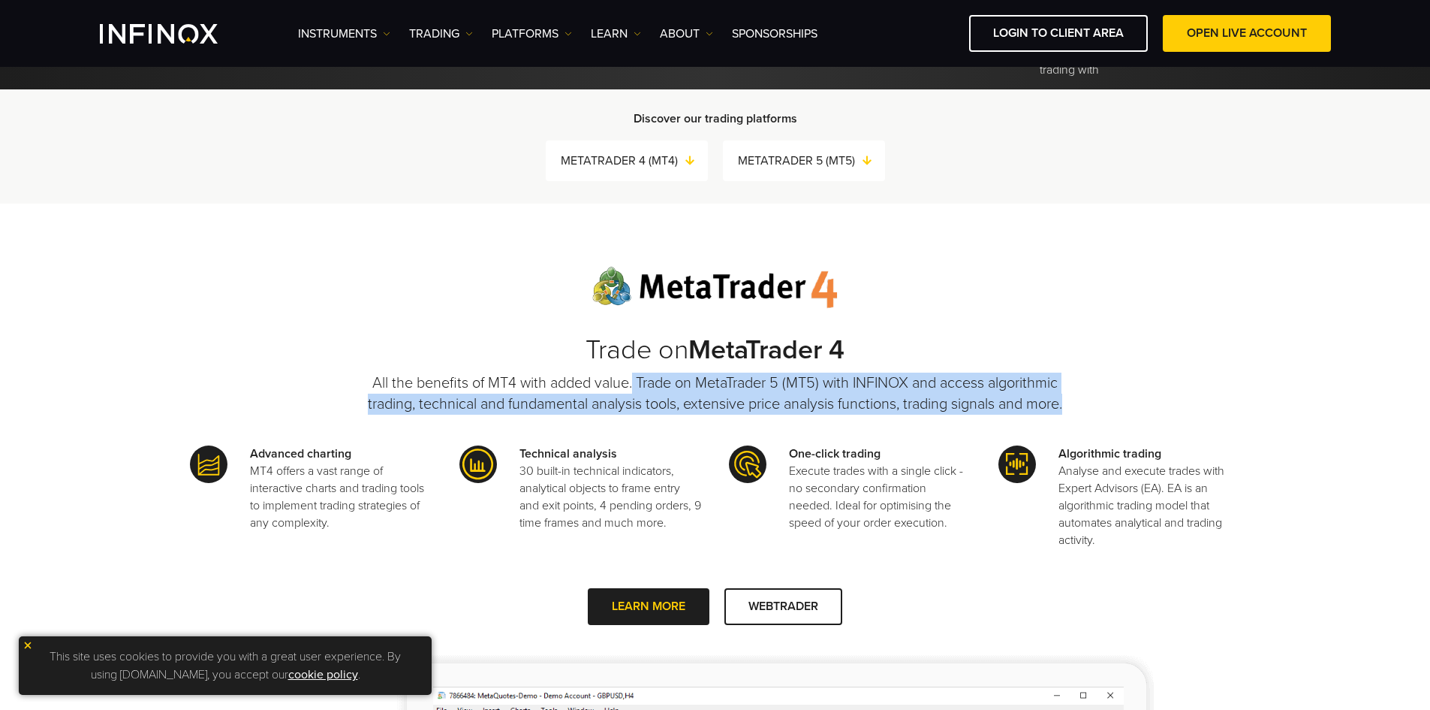
drag, startPoint x: 632, startPoint y: 382, endPoint x: 1116, endPoint y: 408, distance: 484.3
click at [1116, 408] on div "Trade on MetaTrader 4 All the benefits of MT4 with added value. Trade on MetaTr…" at bounding box center [715, 664] width 1051 height 794
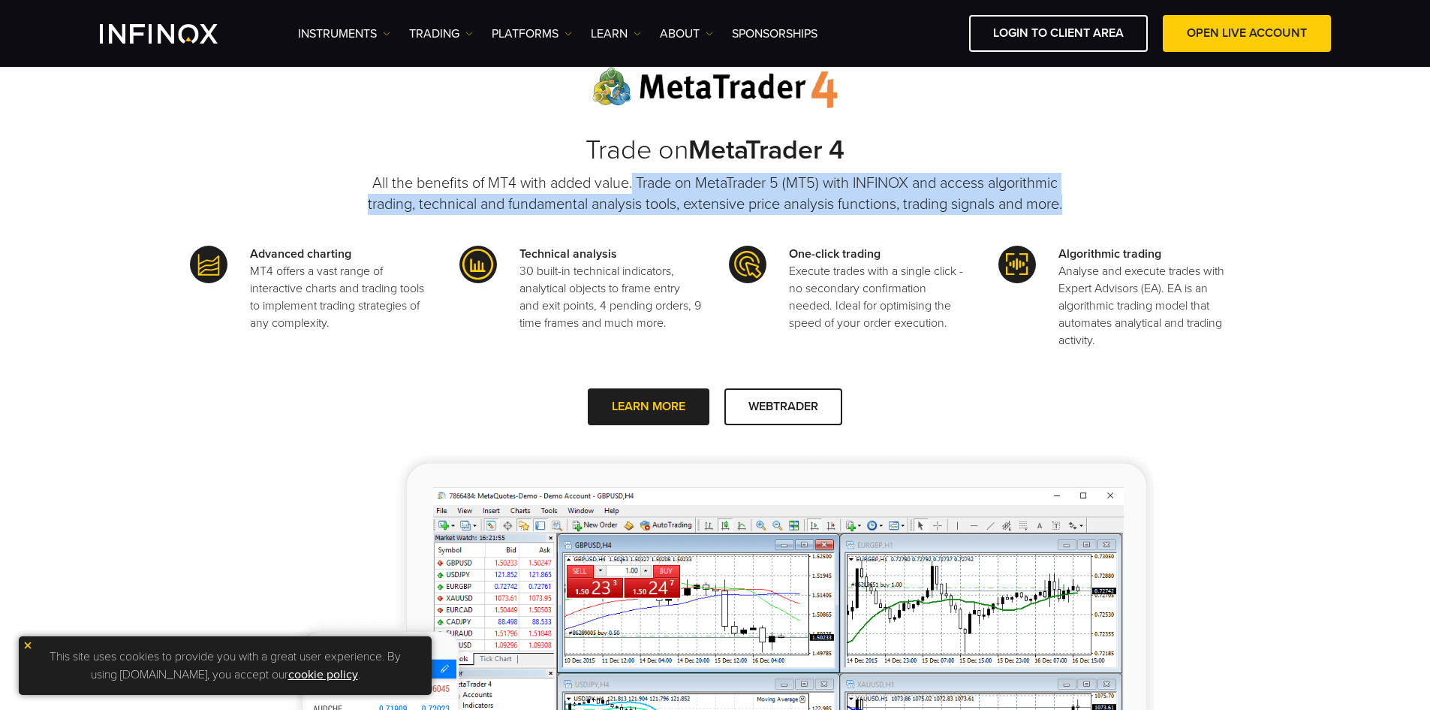
scroll to position [601, 0]
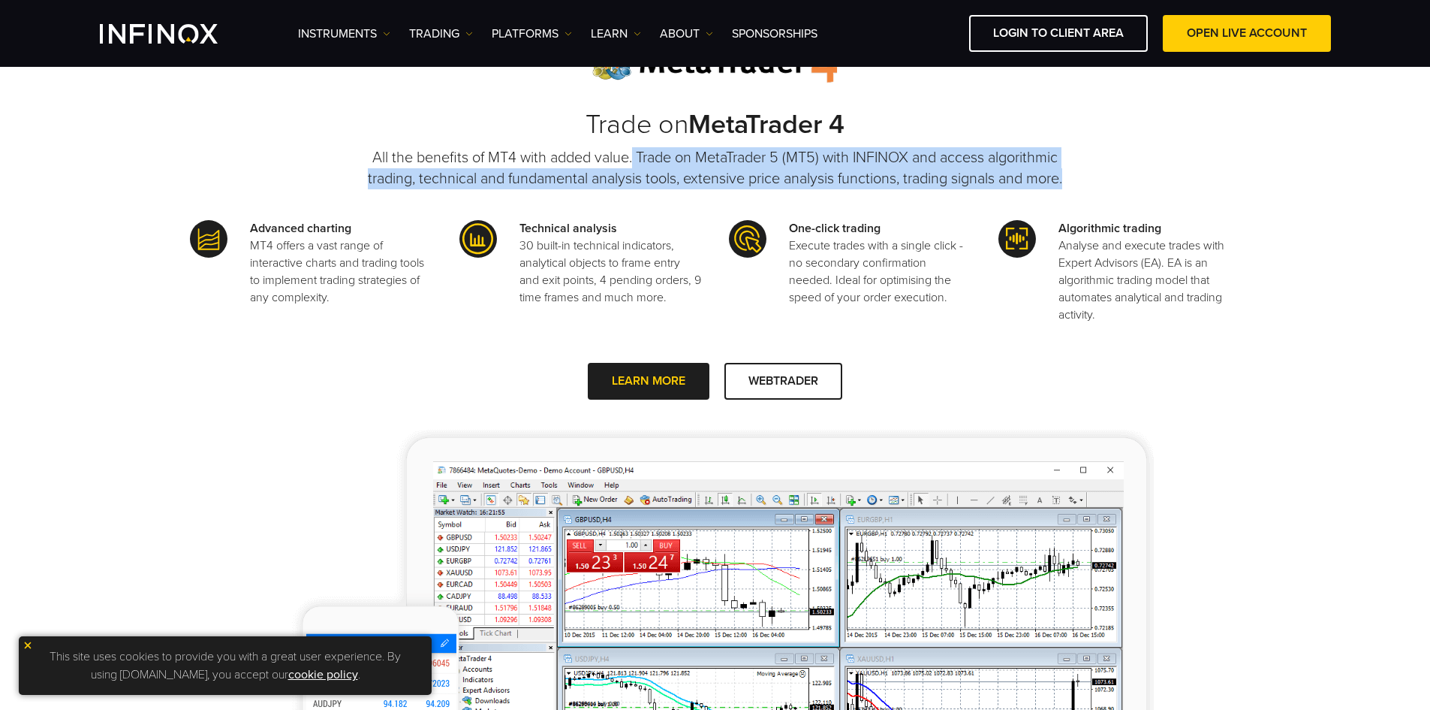
drag, startPoint x: 791, startPoint y: 231, endPoint x: 954, endPoint y: 306, distance: 179.8
click at [954, 306] on div "One-click trading Execute trades with a single click - no secondary confirmatio…" at bounding box center [880, 272] width 182 height 104
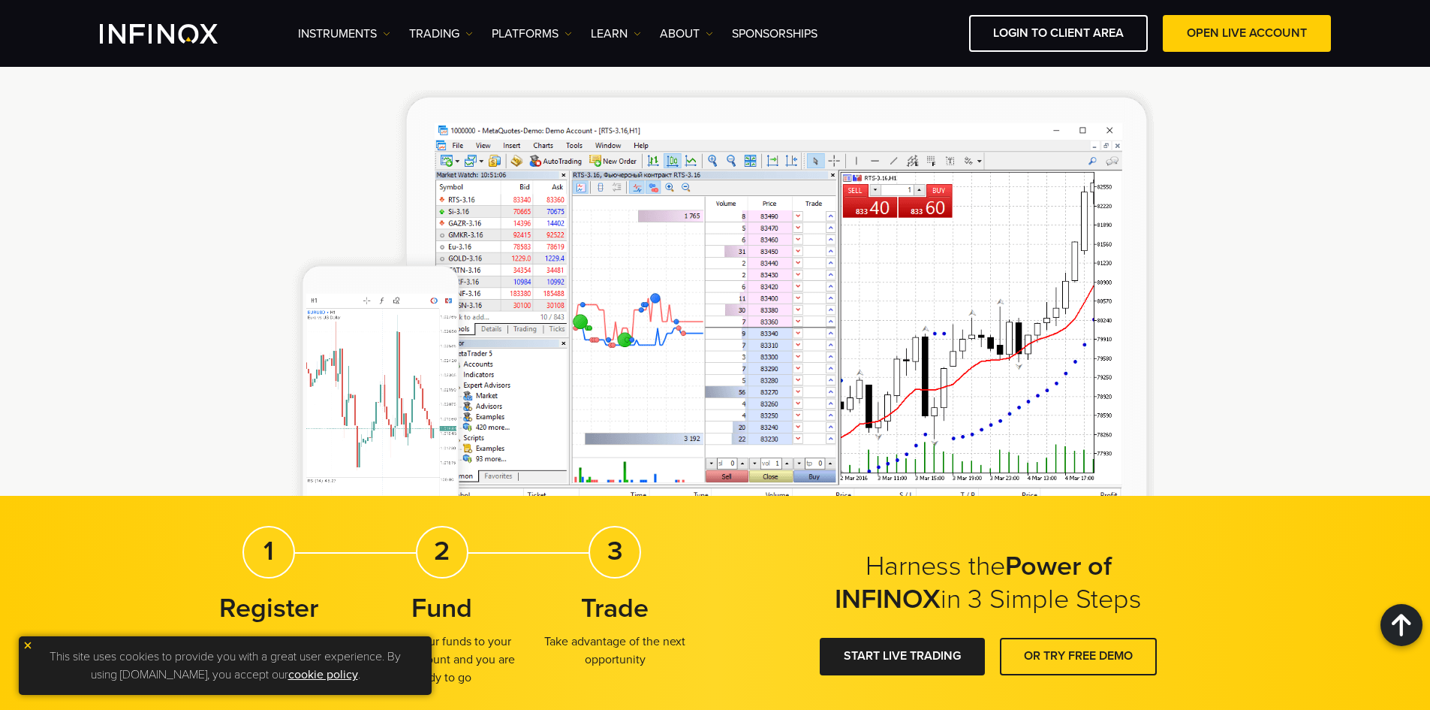
scroll to position [1829, 0]
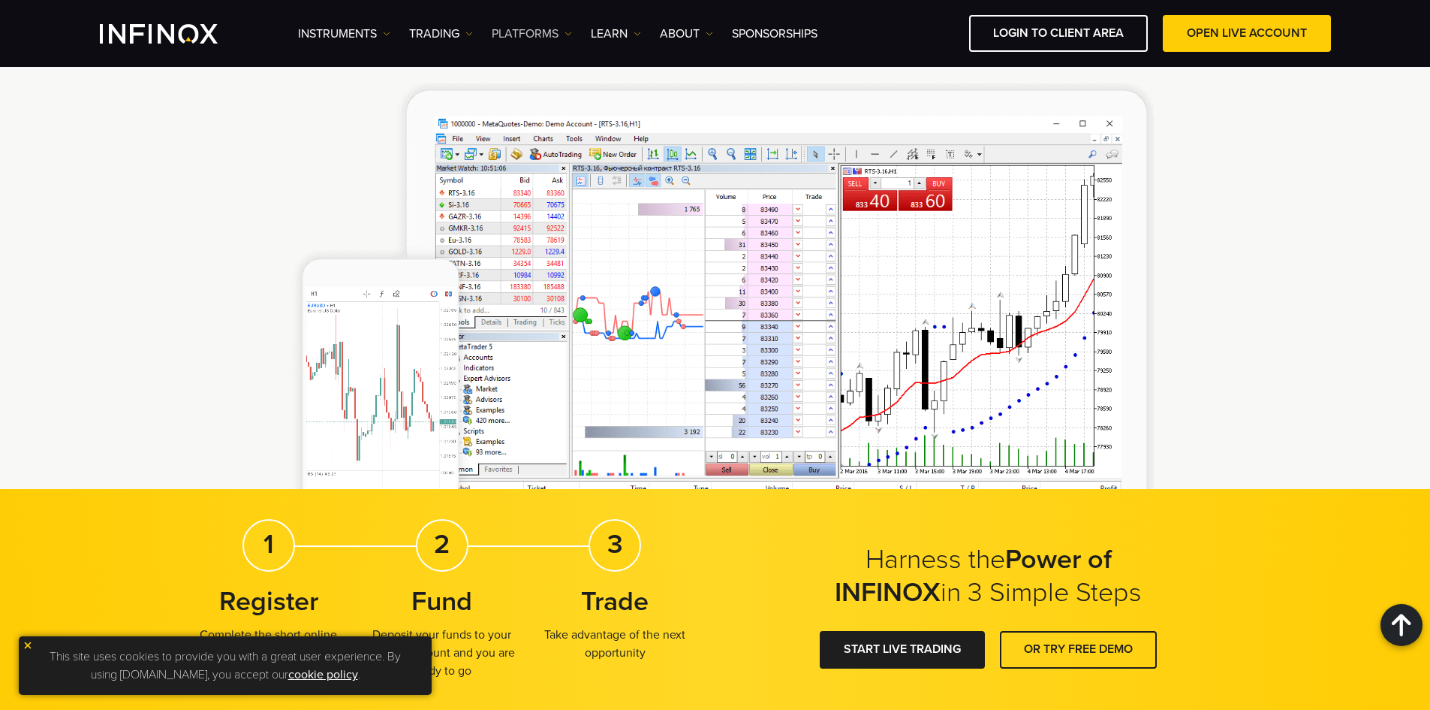
click at [544, 25] on link "PLATFORMS" at bounding box center [532, 34] width 80 height 18
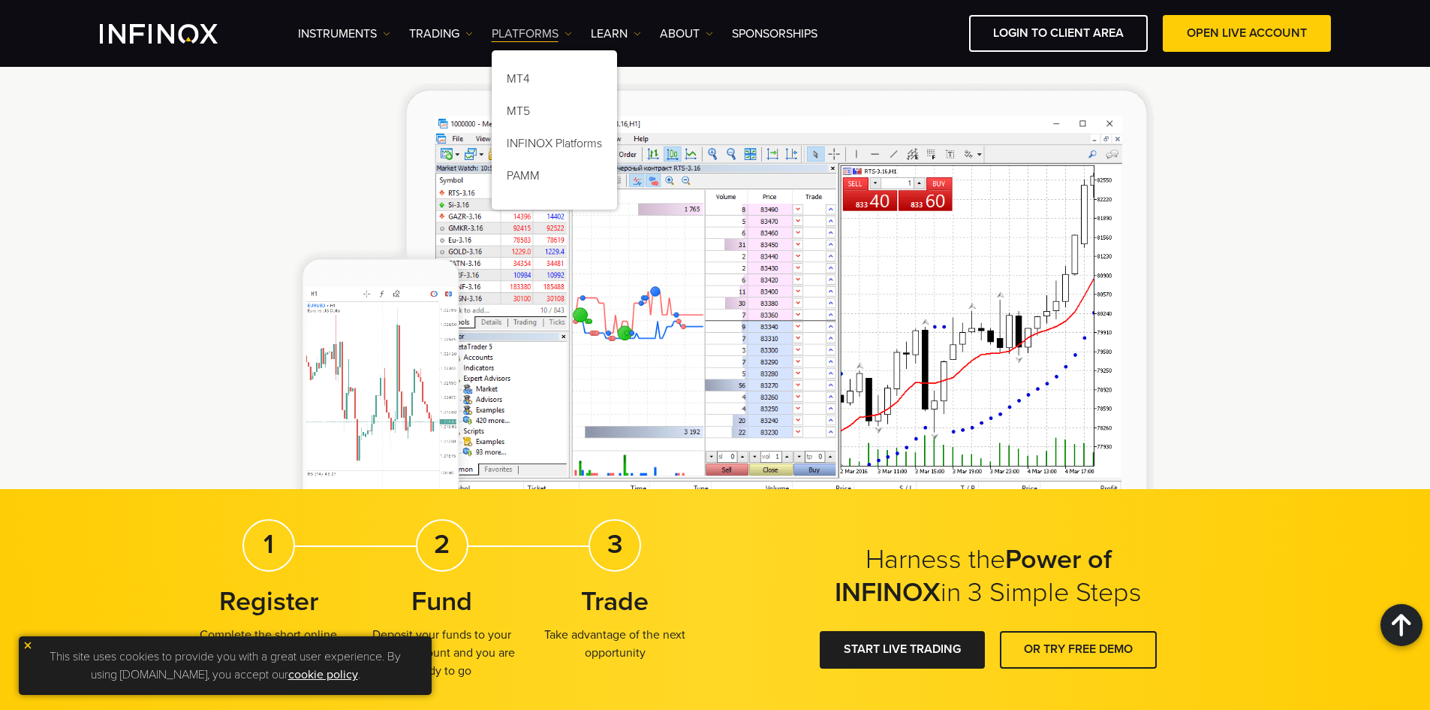
scroll to position [0, 0]
click at [568, 146] on link "INFINOX Platforms" at bounding box center [554, 146] width 125 height 32
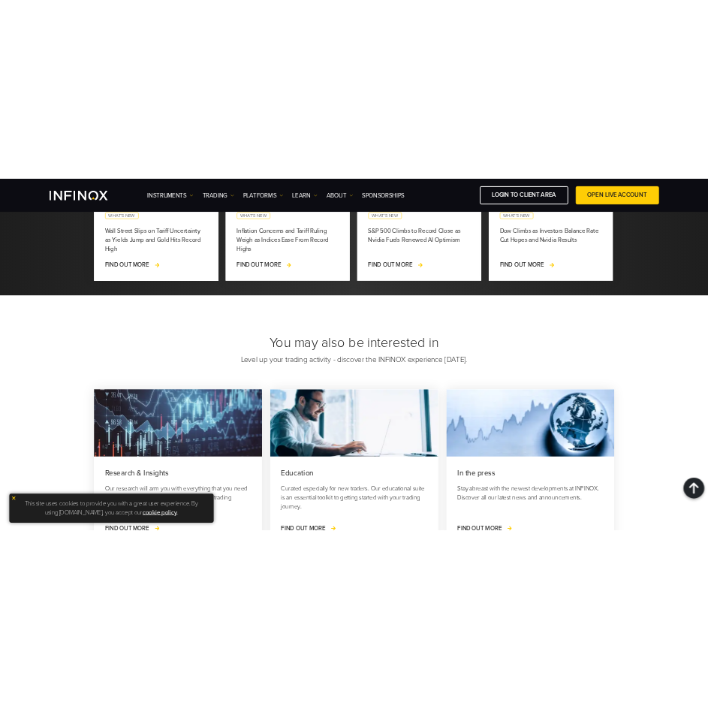
scroll to position [2227, 0]
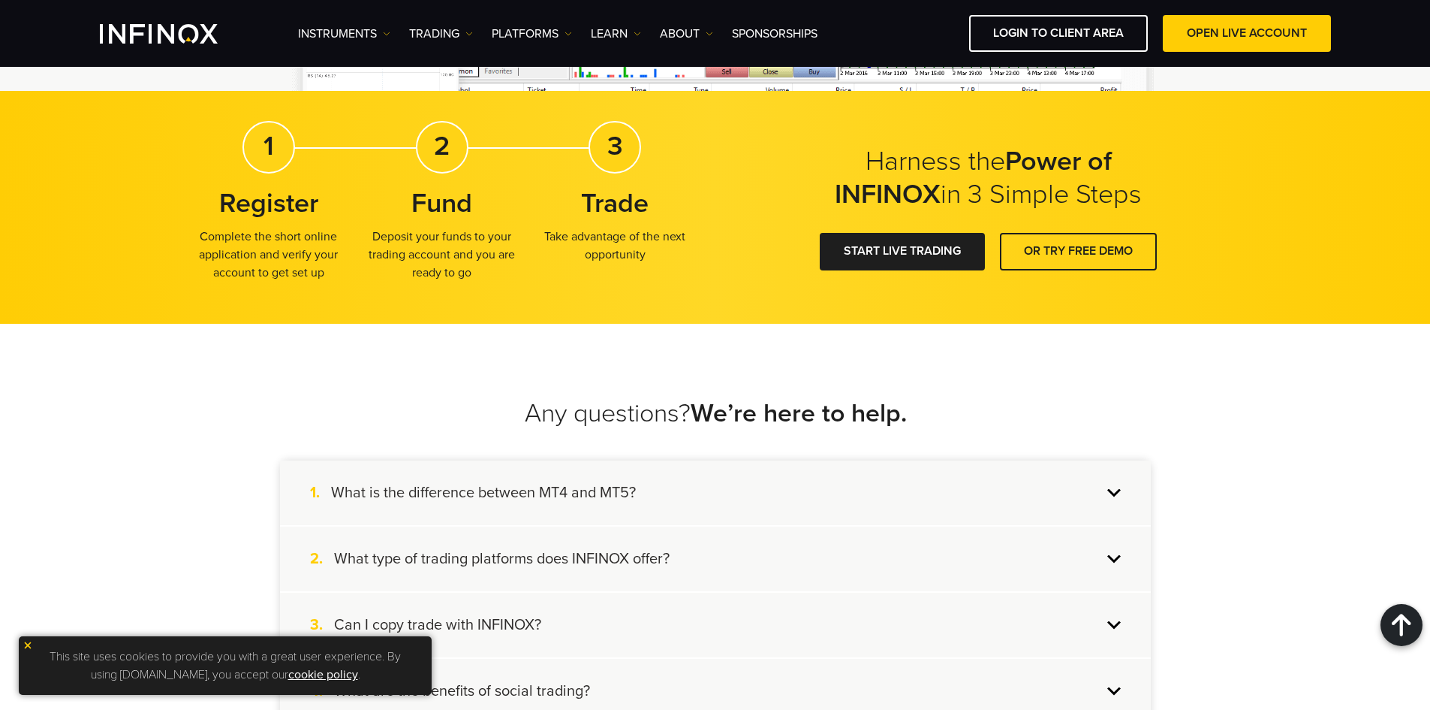
click at [548, 23] on div "Instruments Instruments Product Information TRADING Accounts" at bounding box center [814, 33] width 1033 height 37
click at [552, 33] on link "PLATFORMS" at bounding box center [532, 34] width 80 height 18
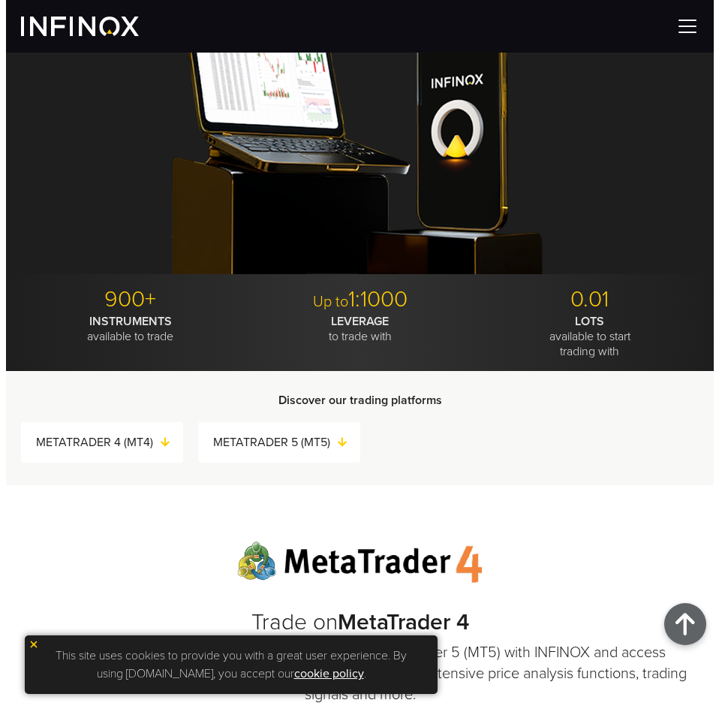
scroll to position [0, 0]
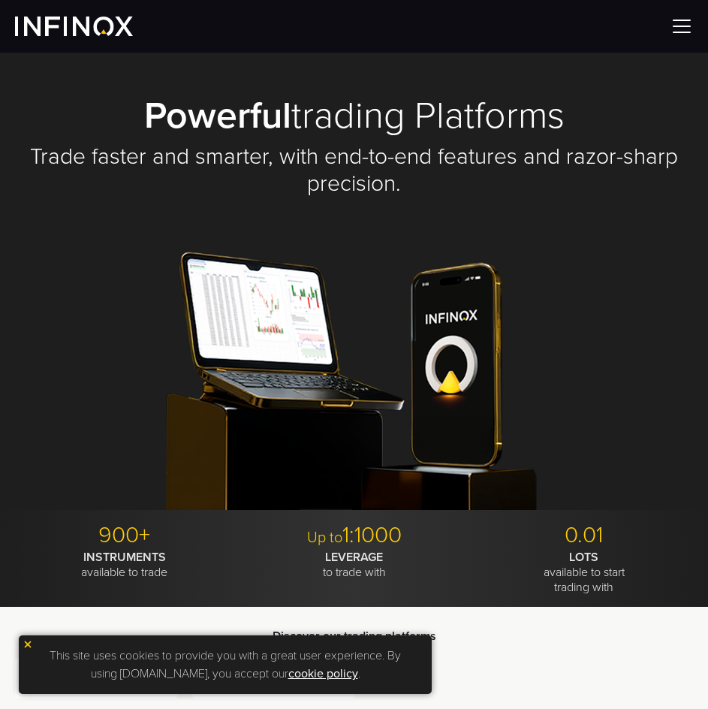
click at [672, 35] on img at bounding box center [682, 26] width 23 height 23
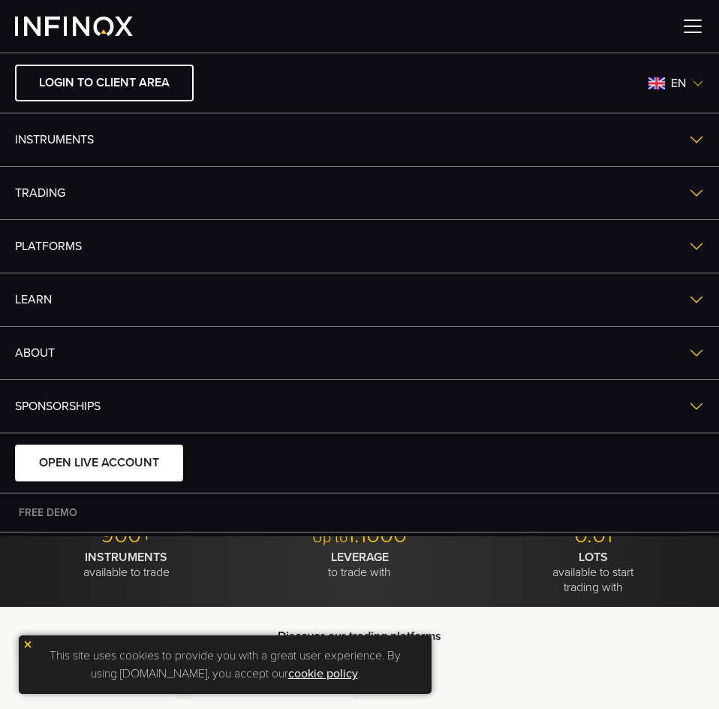
click at [245, 252] on link "PLATFORMS" at bounding box center [359, 246] width 719 height 53
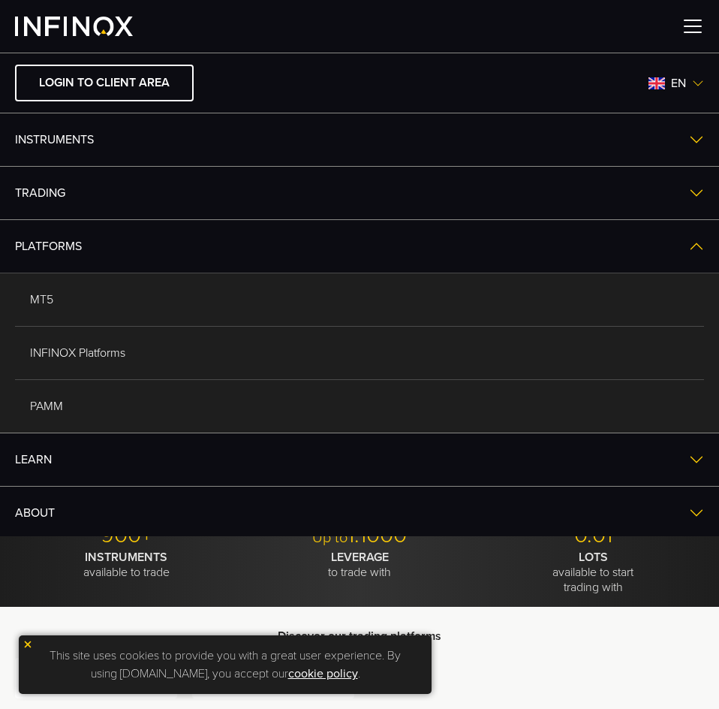
click at [53, 408] on link "PAMM" at bounding box center [359, 406] width 689 height 53
